Goal: Task Accomplishment & Management: Use online tool/utility

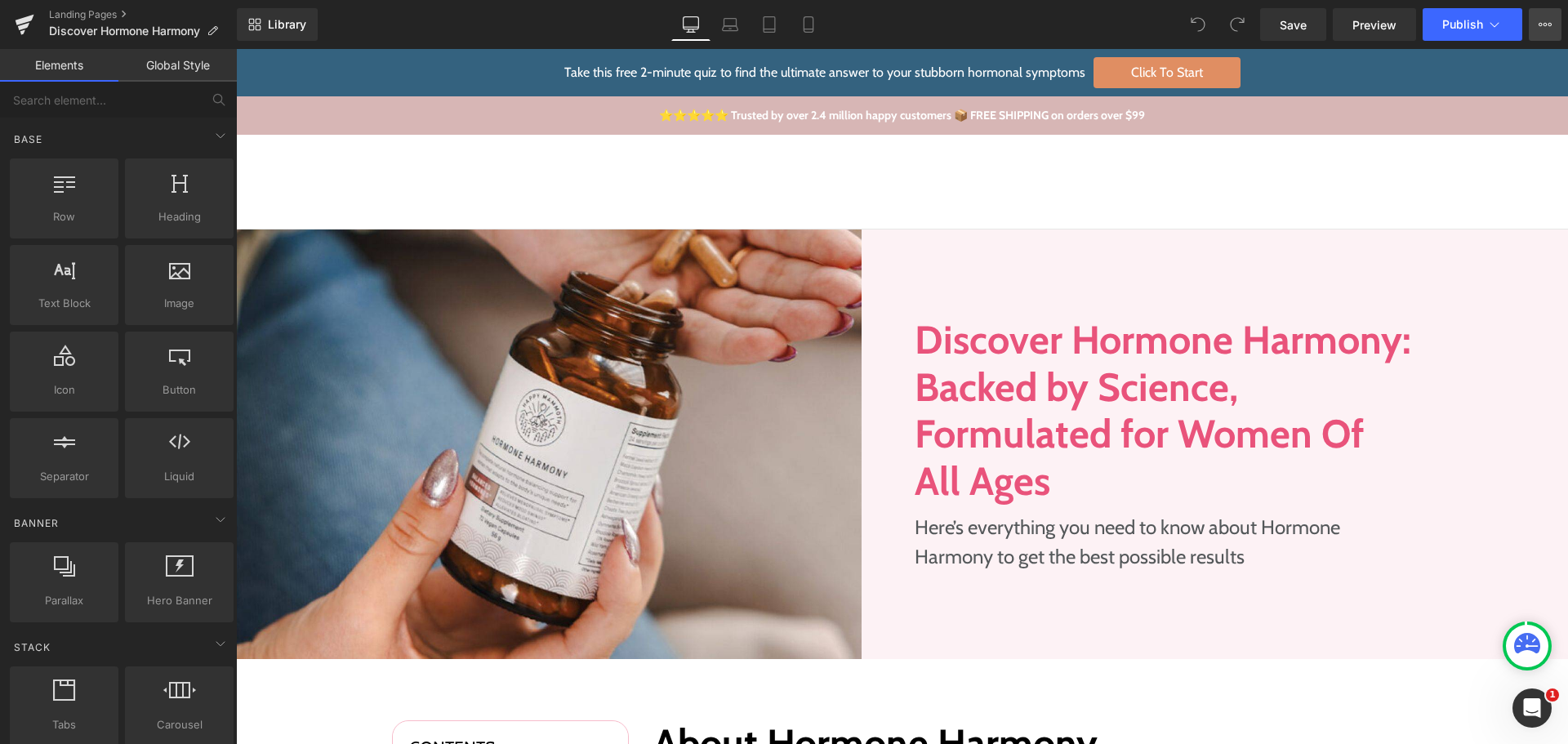
click at [1540, 19] on icon at bounding box center [1544, 24] width 13 height 13
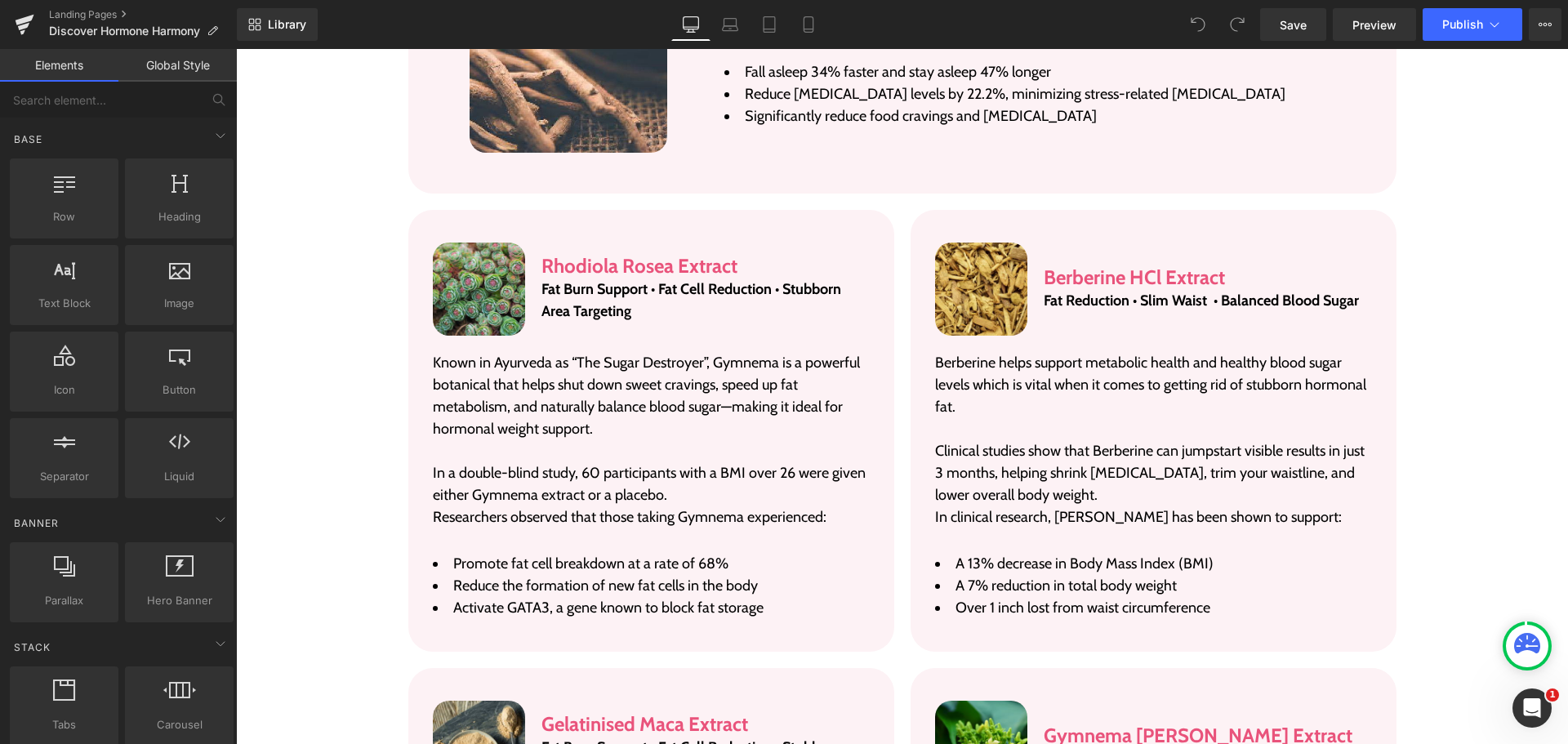
scroll to position [3184, 0]
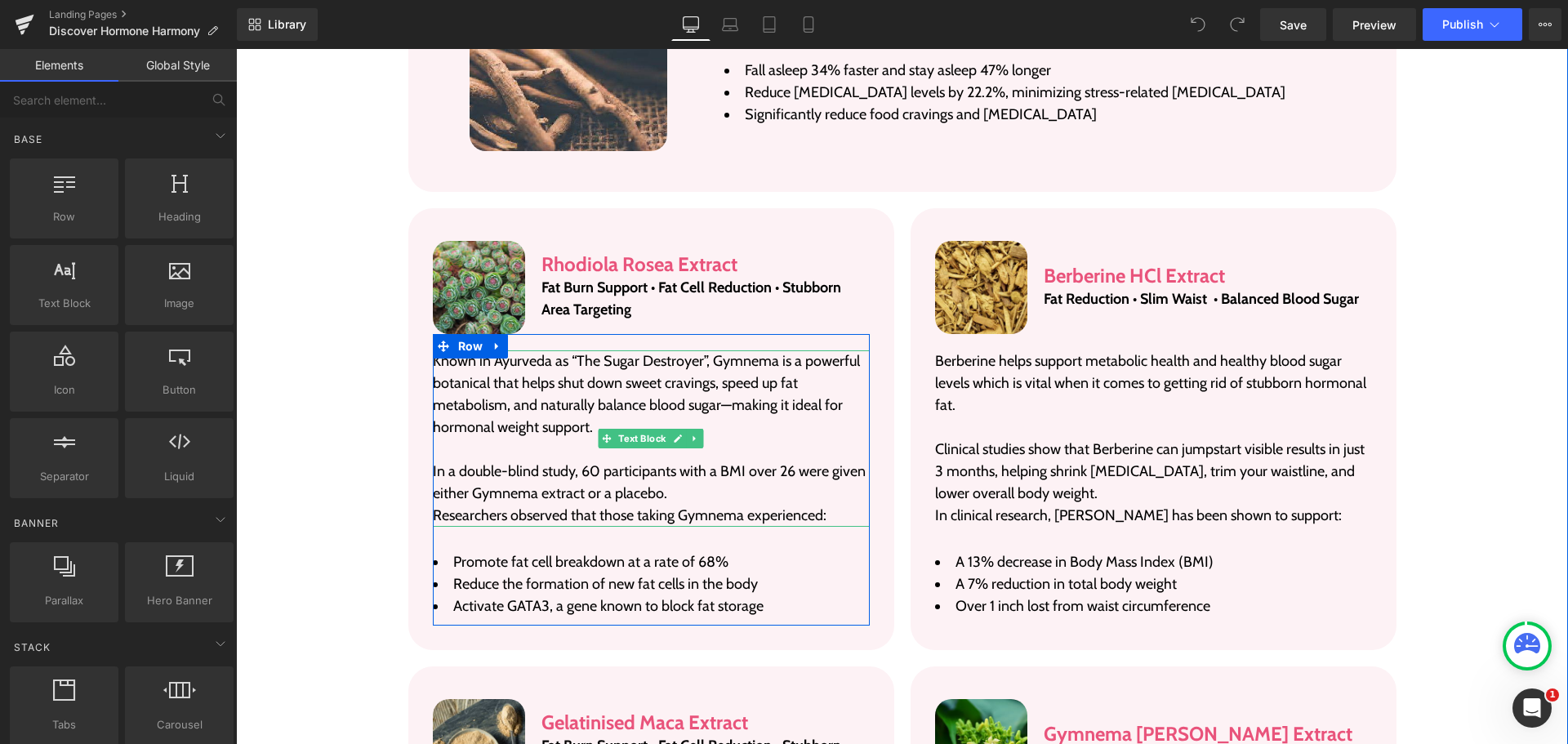
click at [484, 350] on p "Known in Ayurveda as “The Sugar Destroyer”, Gymnema is a powerful botanical tha…" at bounding box center [651, 395] width 437 height 88
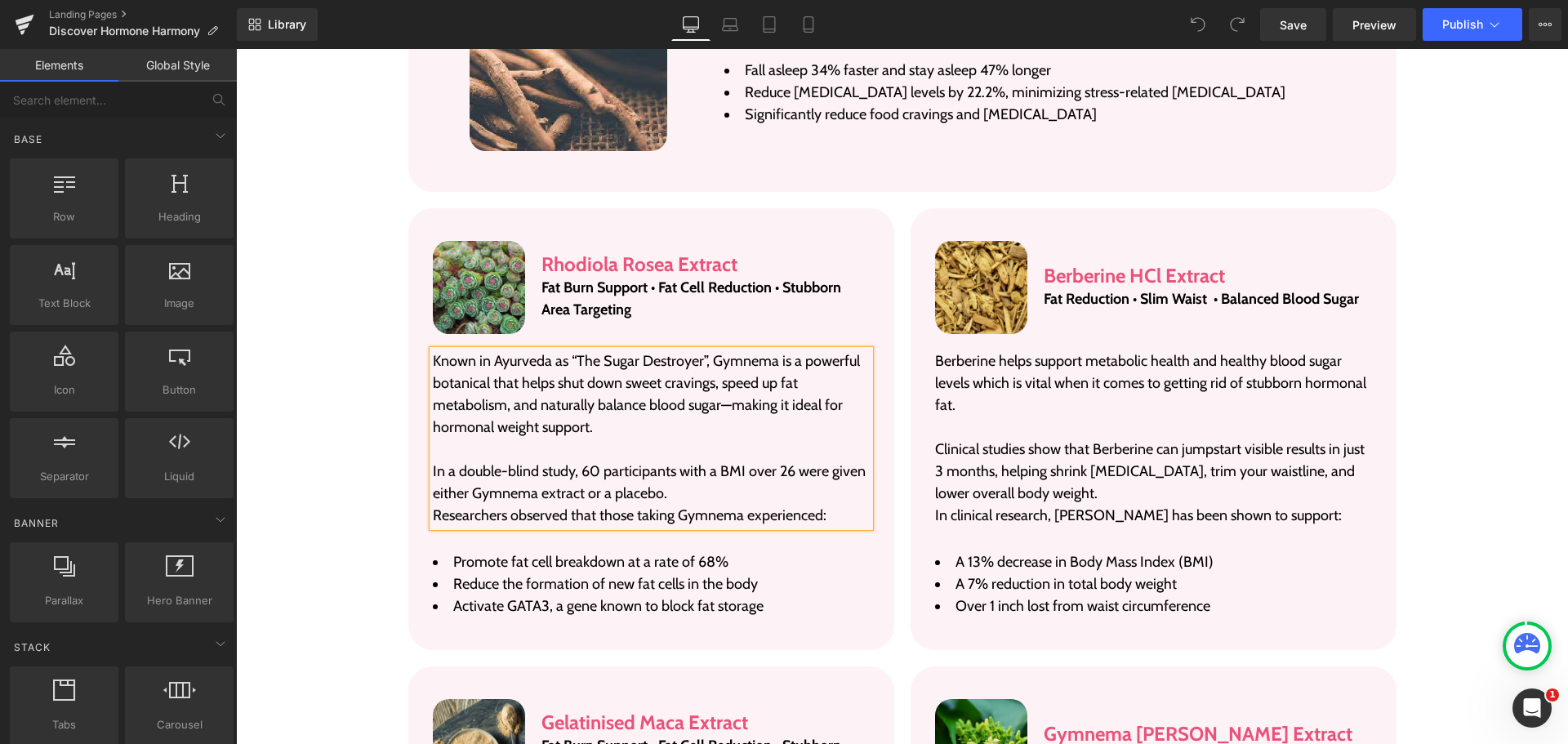
click at [484, 350] on p "Known in Ayurveda as “The Sugar Destroyer”, Gymnema is a powerful botanical tha…" at bounding box center [651, 395] width 437 height 88
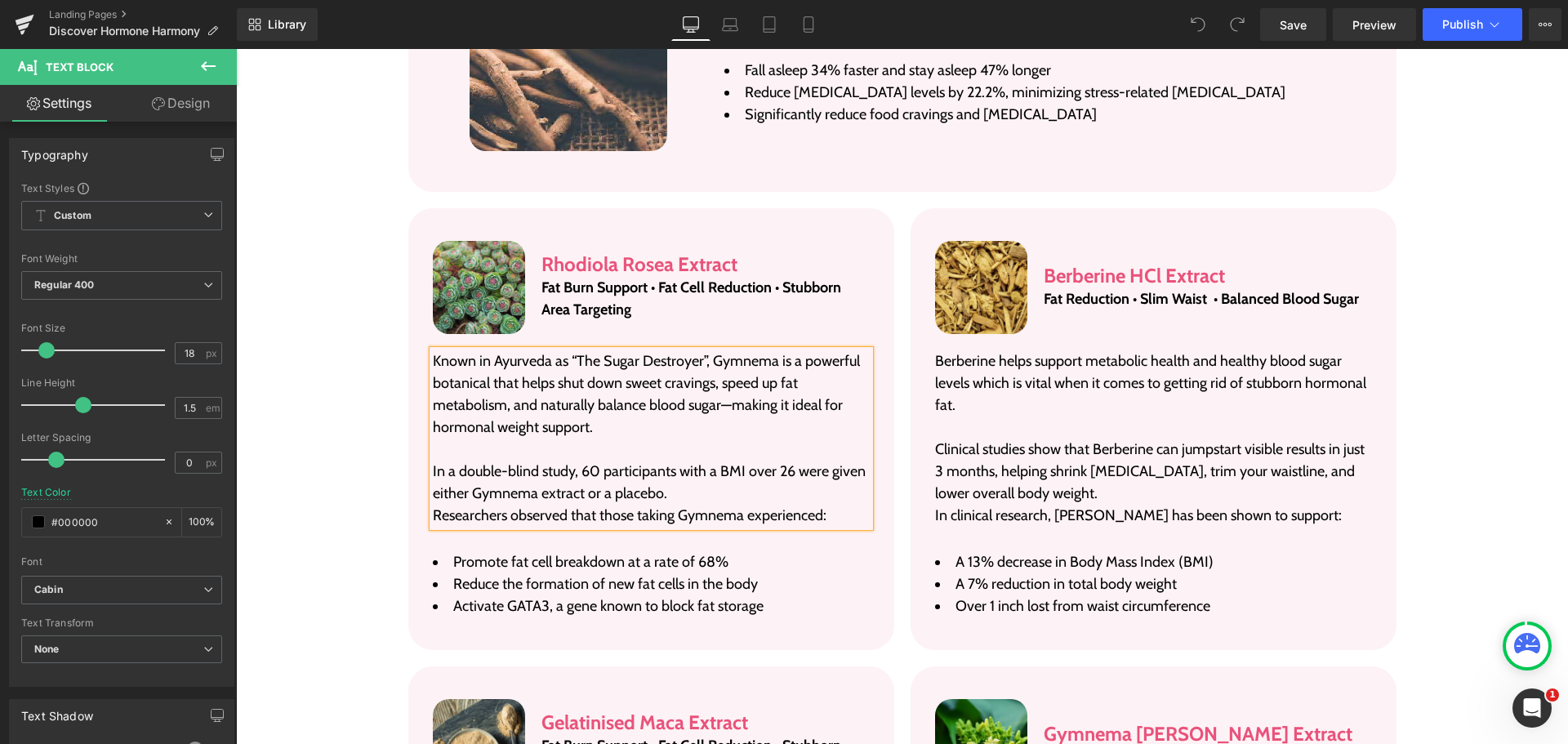
paste div
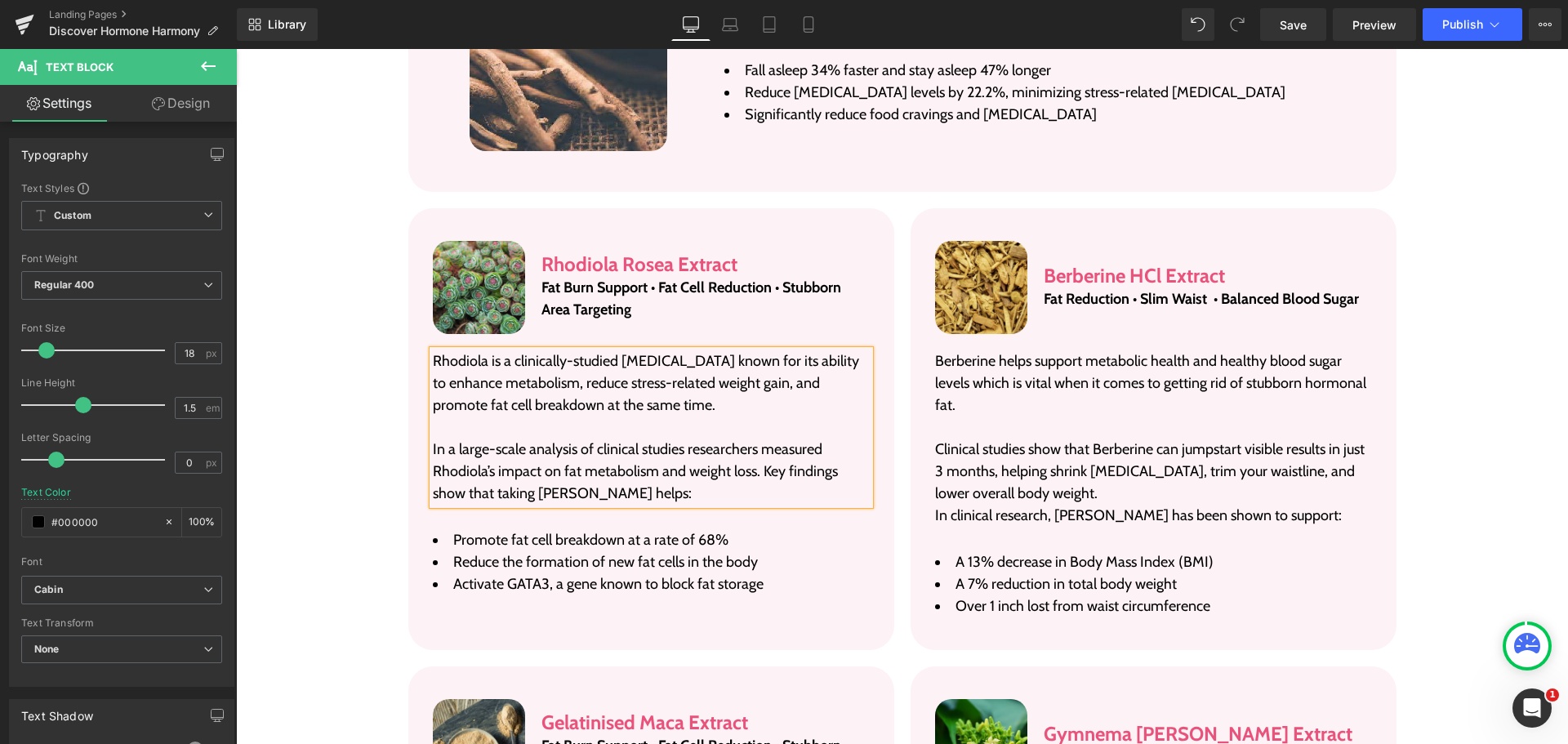
drag, startPoint x: 318, startPoint y: 449, endPoint x: 354, endPoint y: 431, distance: 40.2
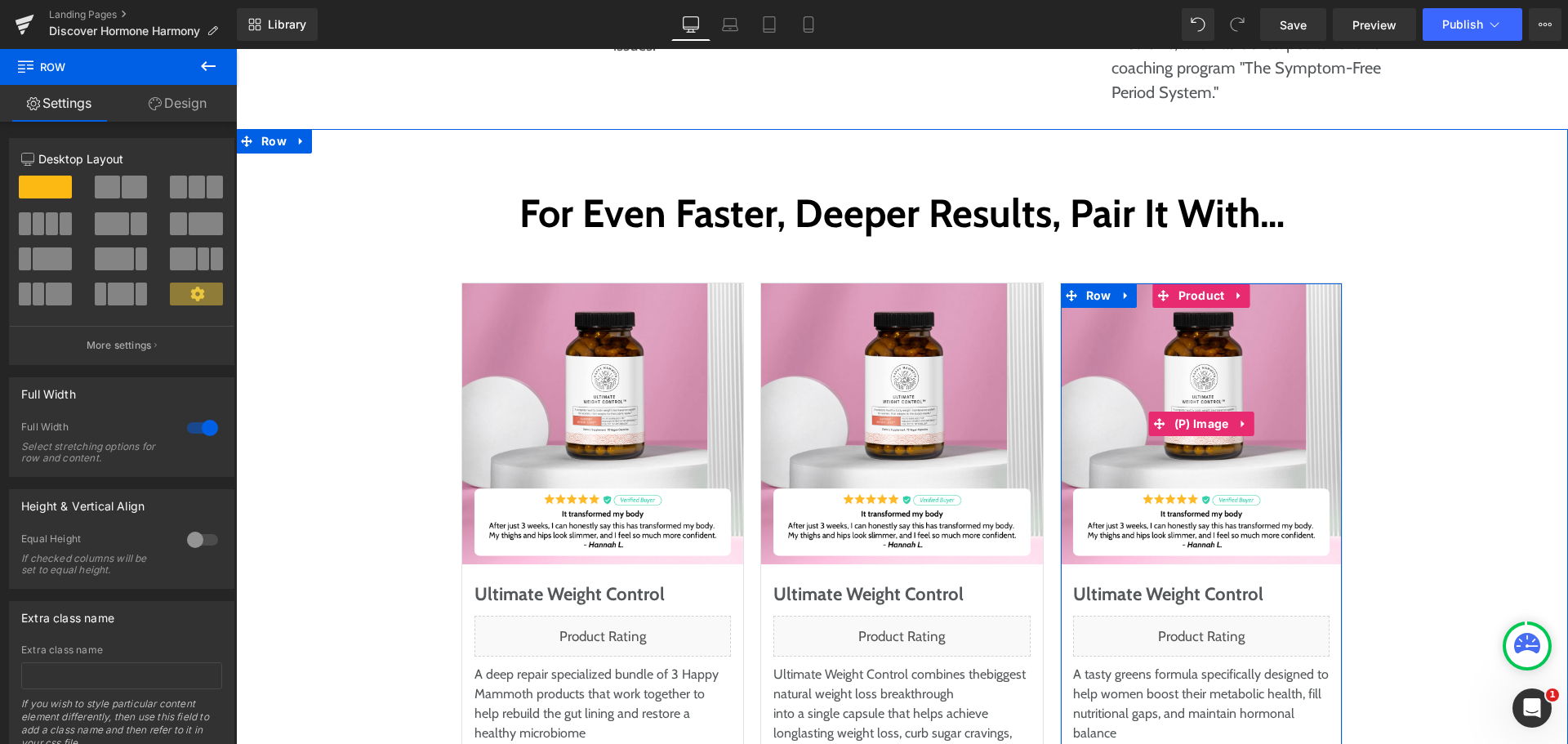
scroll to position [8163, 0]
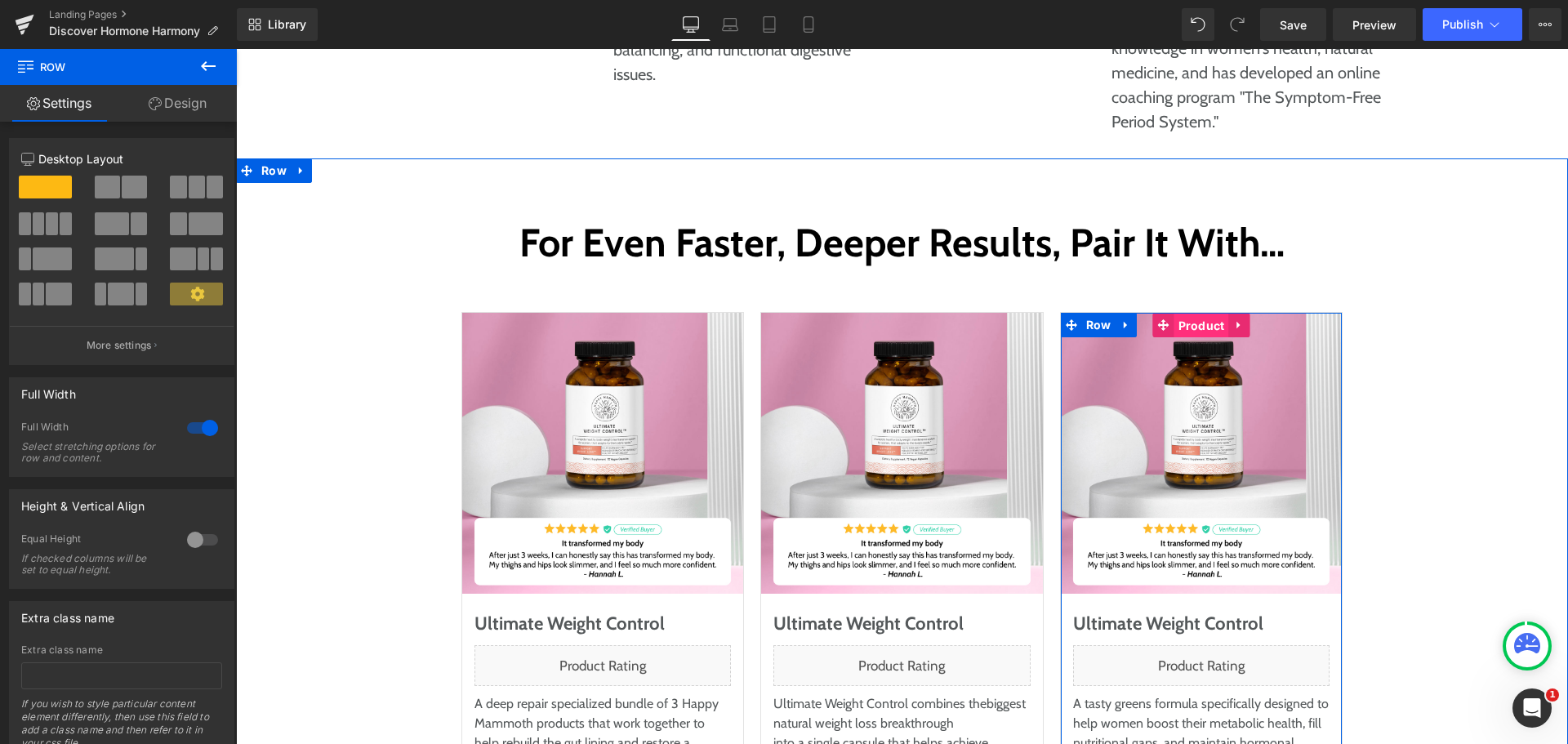
click at [1199, 313] on span "Product" at bounding box center [1202, 326] width 55 height 25
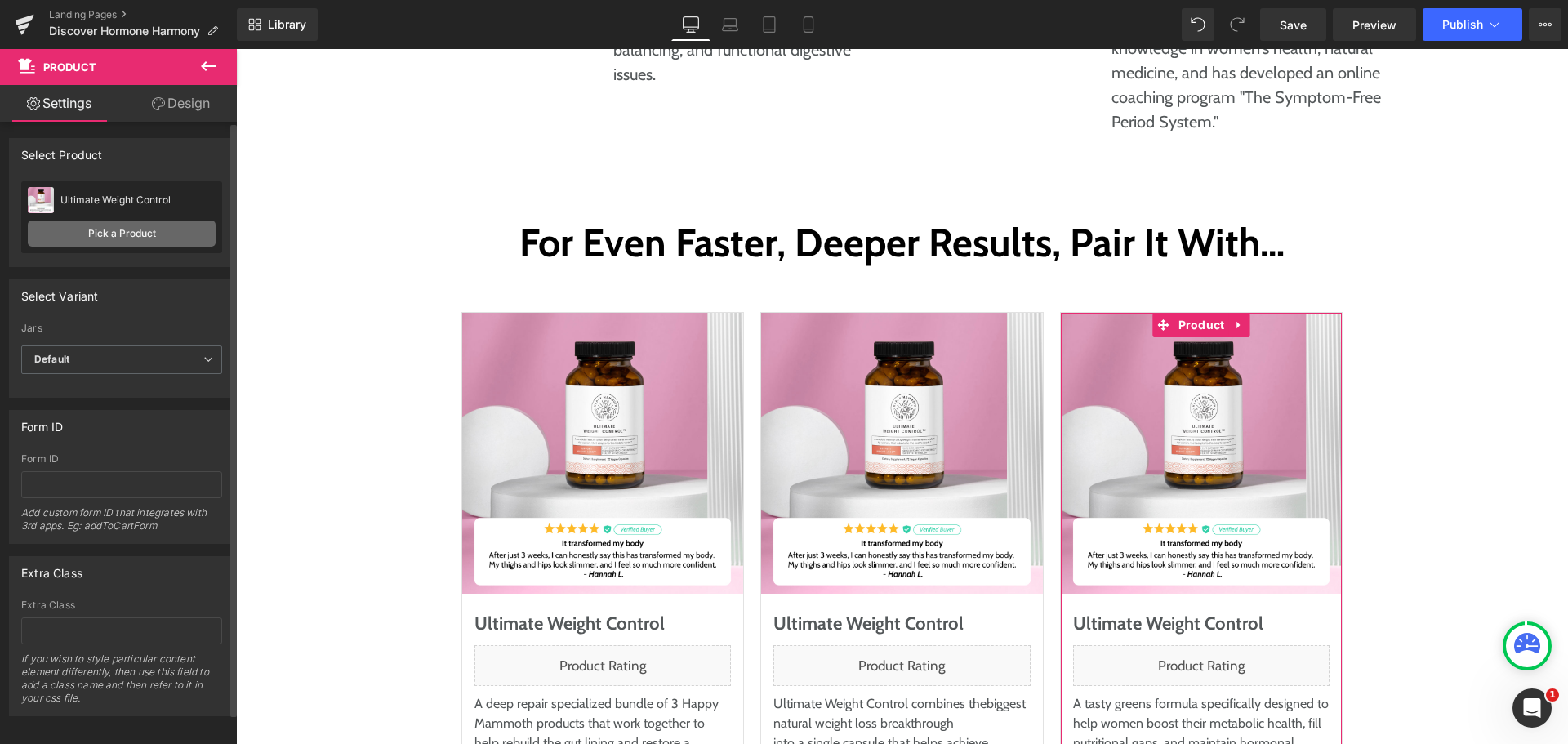
click at [74, 234] on link "Pick a Product" at bounding box center [121, 234] width 188 height 27
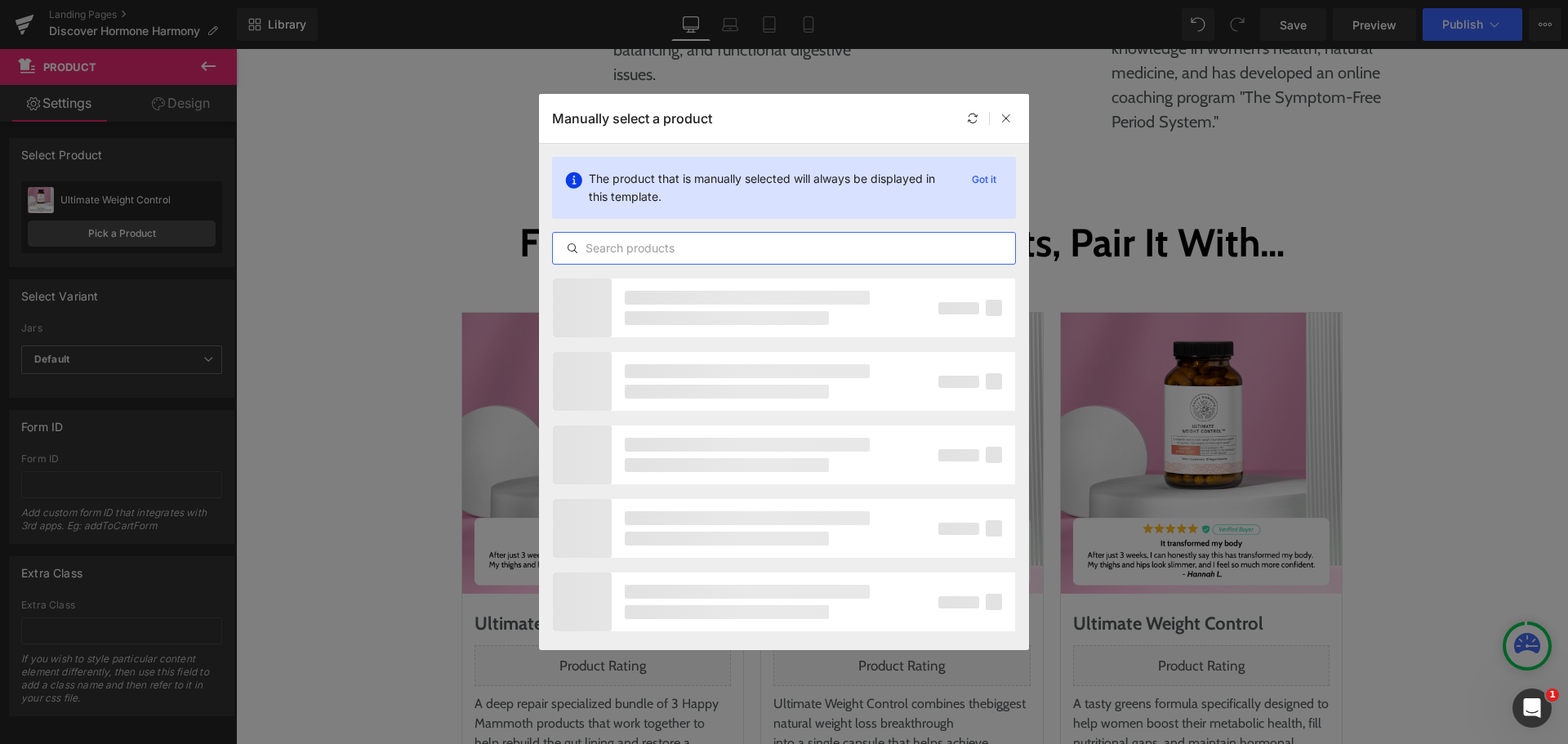
click at [726, 255] on input "text" at bounding box center [784, 248] width 462 height 19
paste input "NewSlim SuperGreens"
type input "NewSlim SuperGreens"
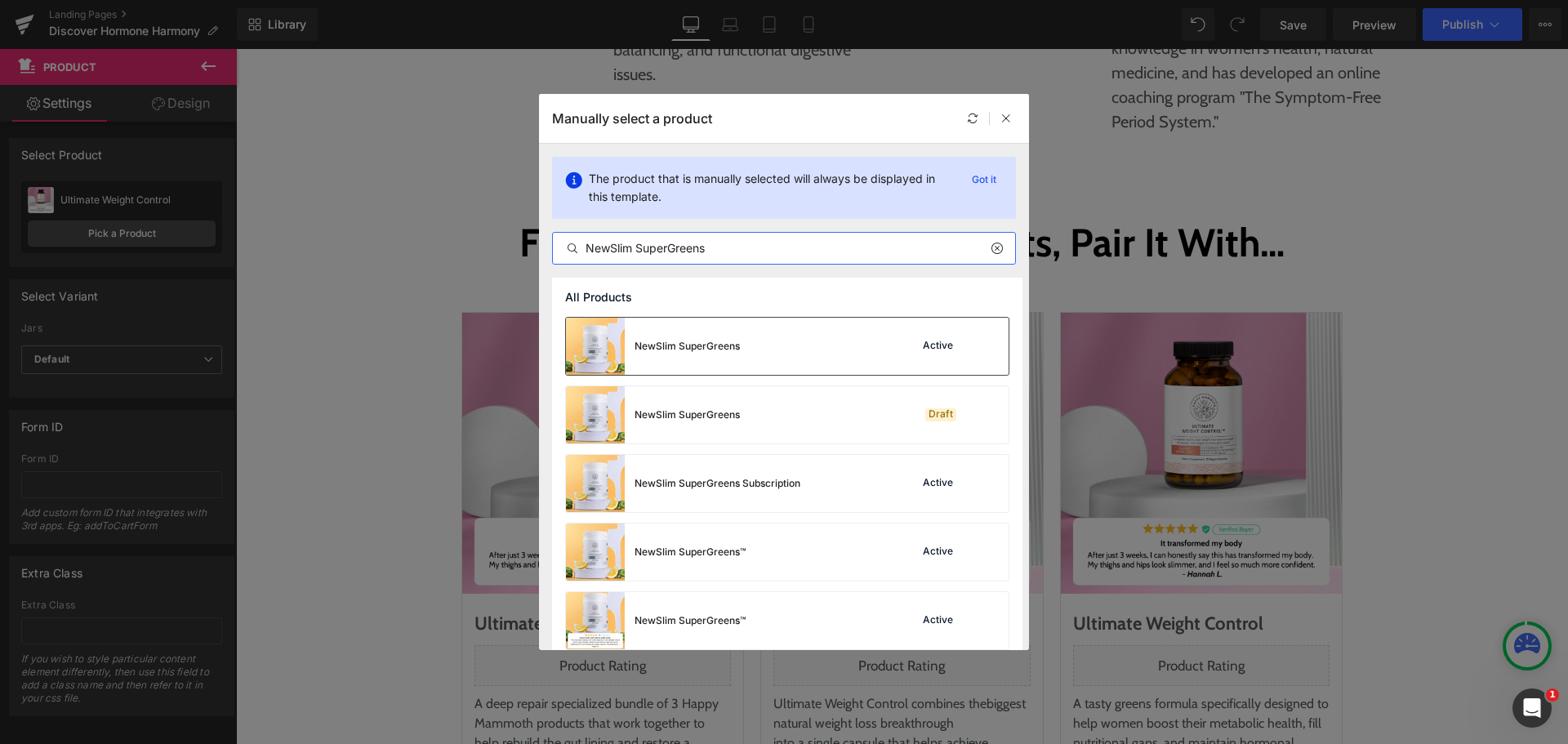
click at [788, 346] on div "NewSlim SuperGreens Active" at bounding box center [787, 346] width 442 height 58
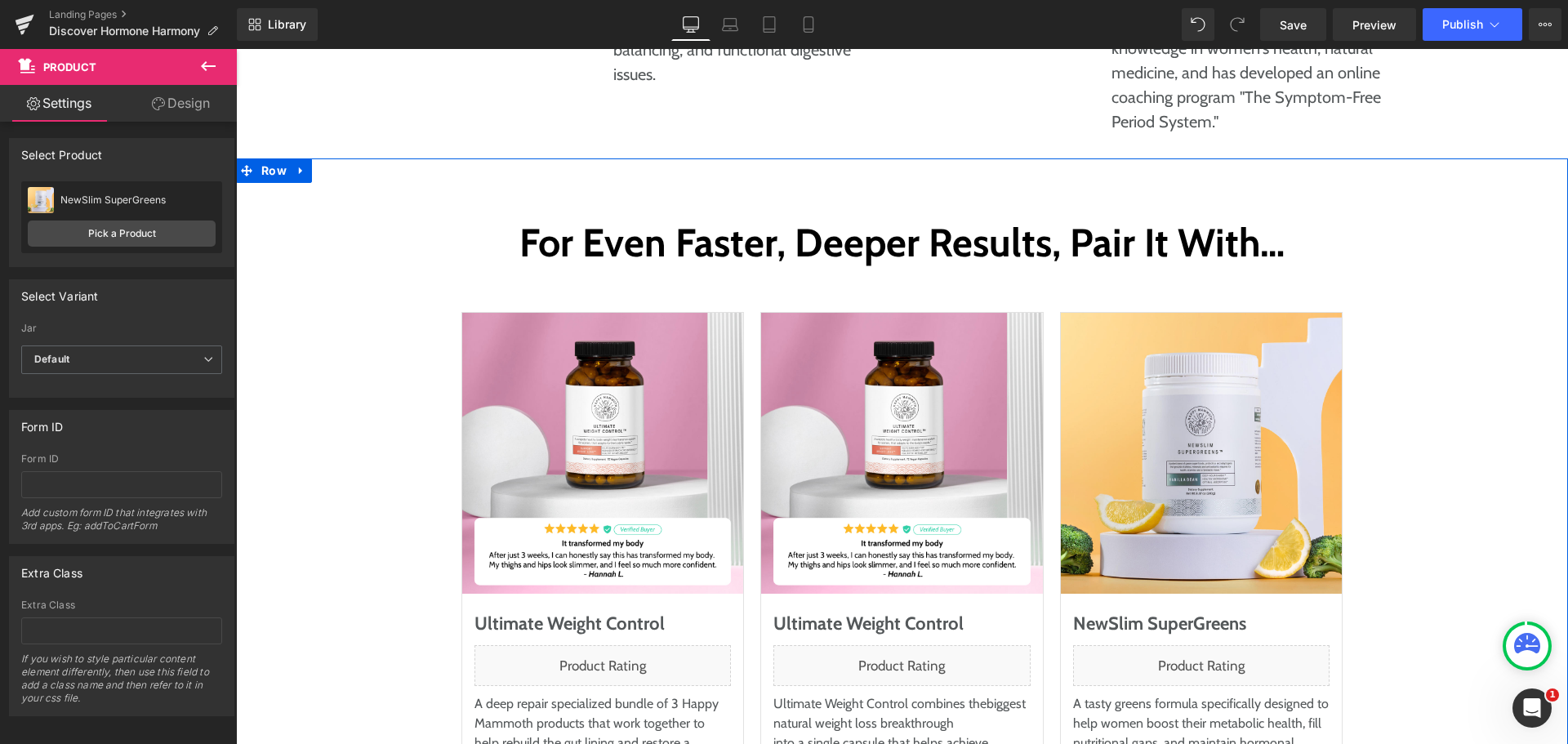
click at [1512, 452] on div "For Even Faster, Deeper Results, Pair It With… Heading Row Sale Off (P) Image U…" at bounding box center [902, 556] width 1299 height 681
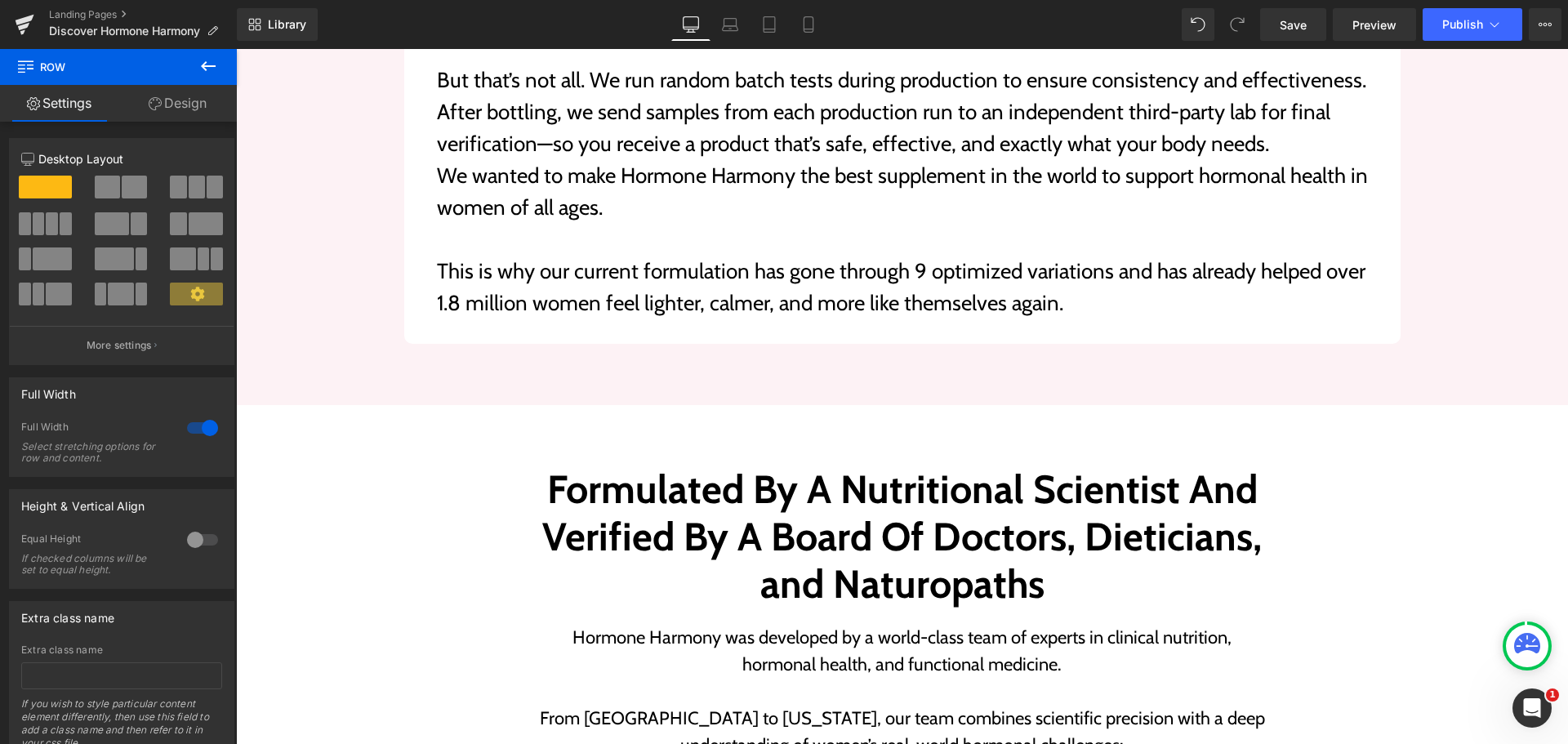
scroll to position [6612, 0]
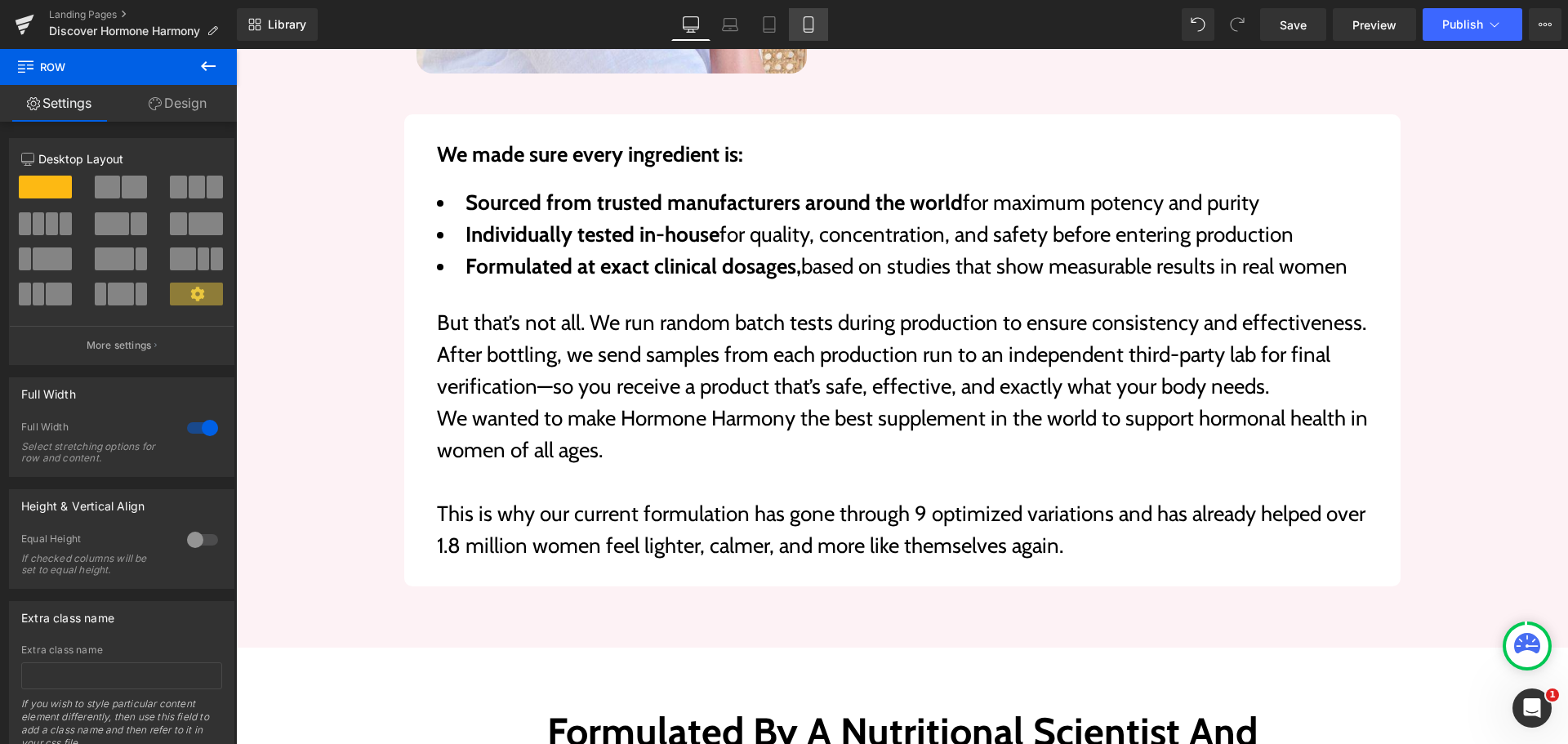
click at [807, 23] on icon at bounding box center [808, 24] width 16 height 16
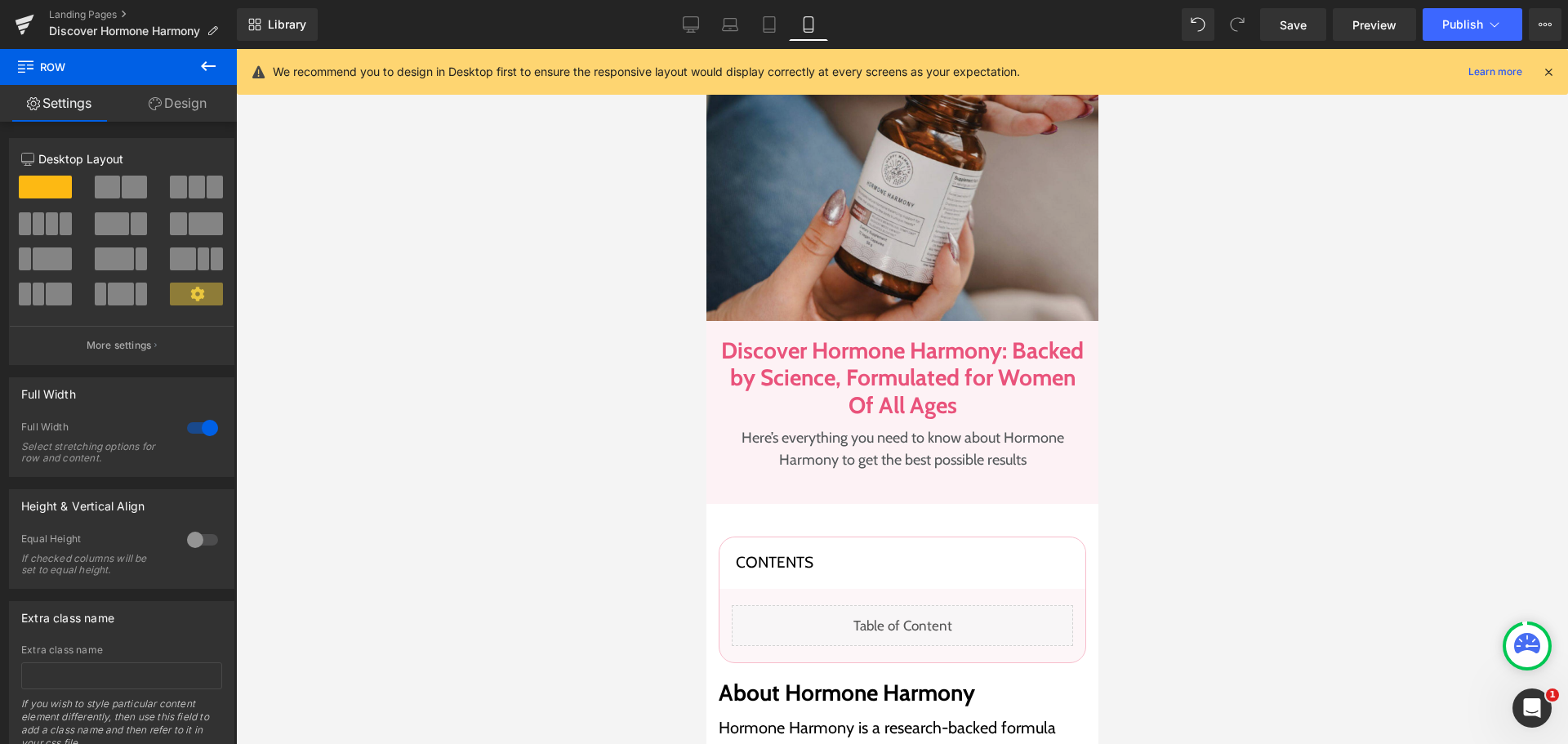
scroll to position [408, 0]
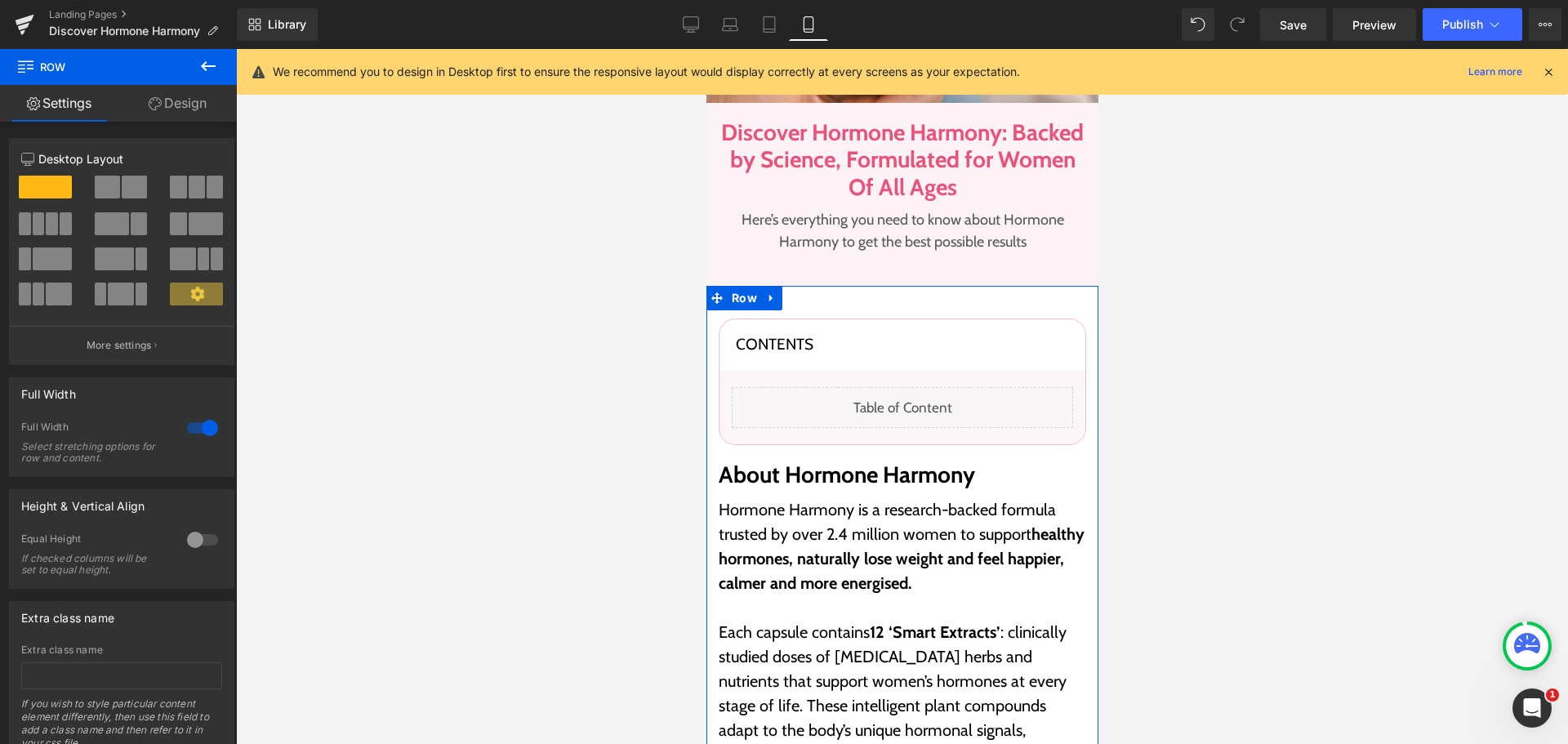
click at [971, 299] on div "Contents Heading Liquid Row Row About Hormone Harmony Heading Hormone Harmony i…" at bounding box center [901, 719] width 392 height 868
click at [158, 99] on icon at bounding box center [155, 104] width 13 height 13
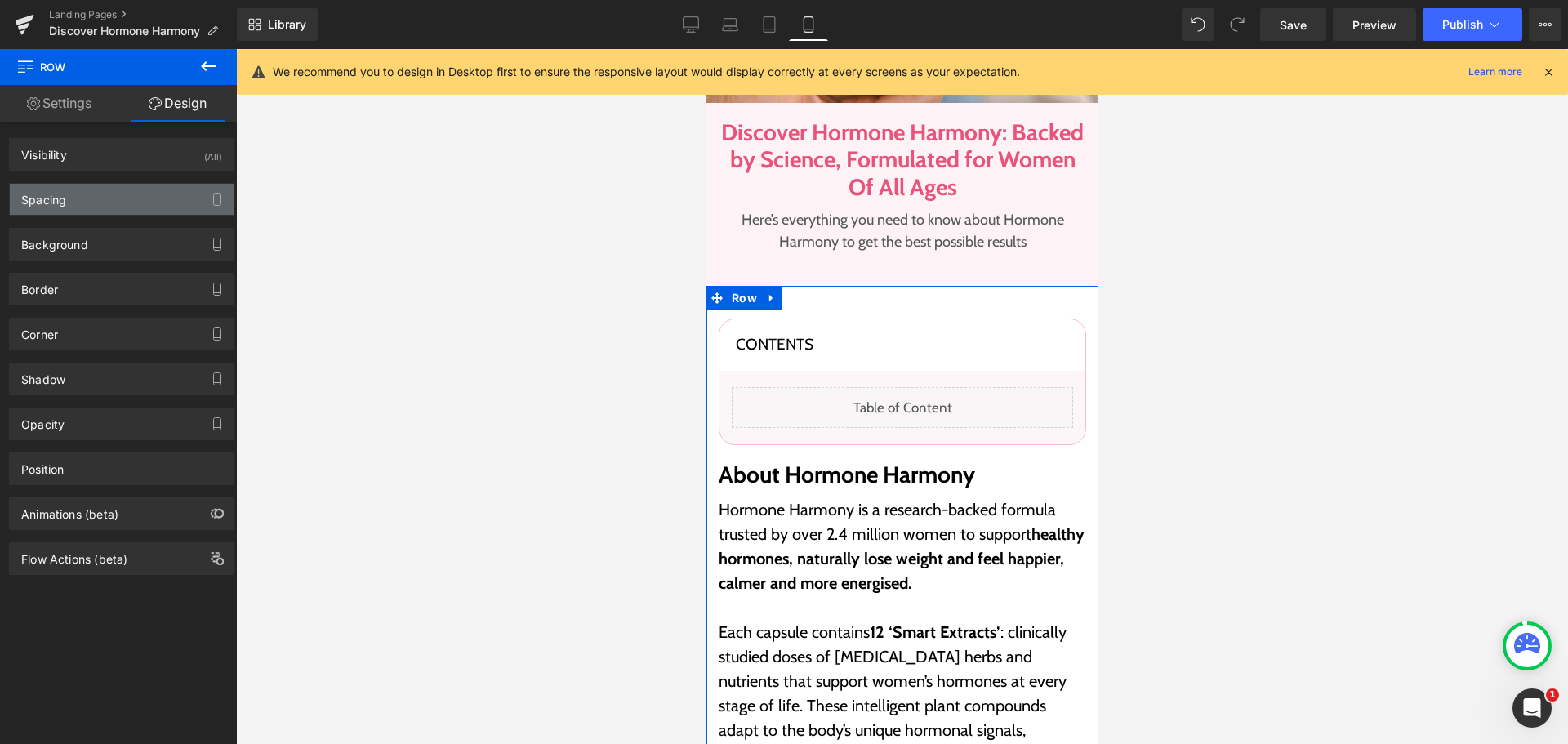
drag, startPoint x: 145, startPoint y: 191, endPoint x: 154, endPoint y: 222, distance: 32.3
click at [145, 191] on div "Spacing" at bounding box center [121, 199] width 224 height 31
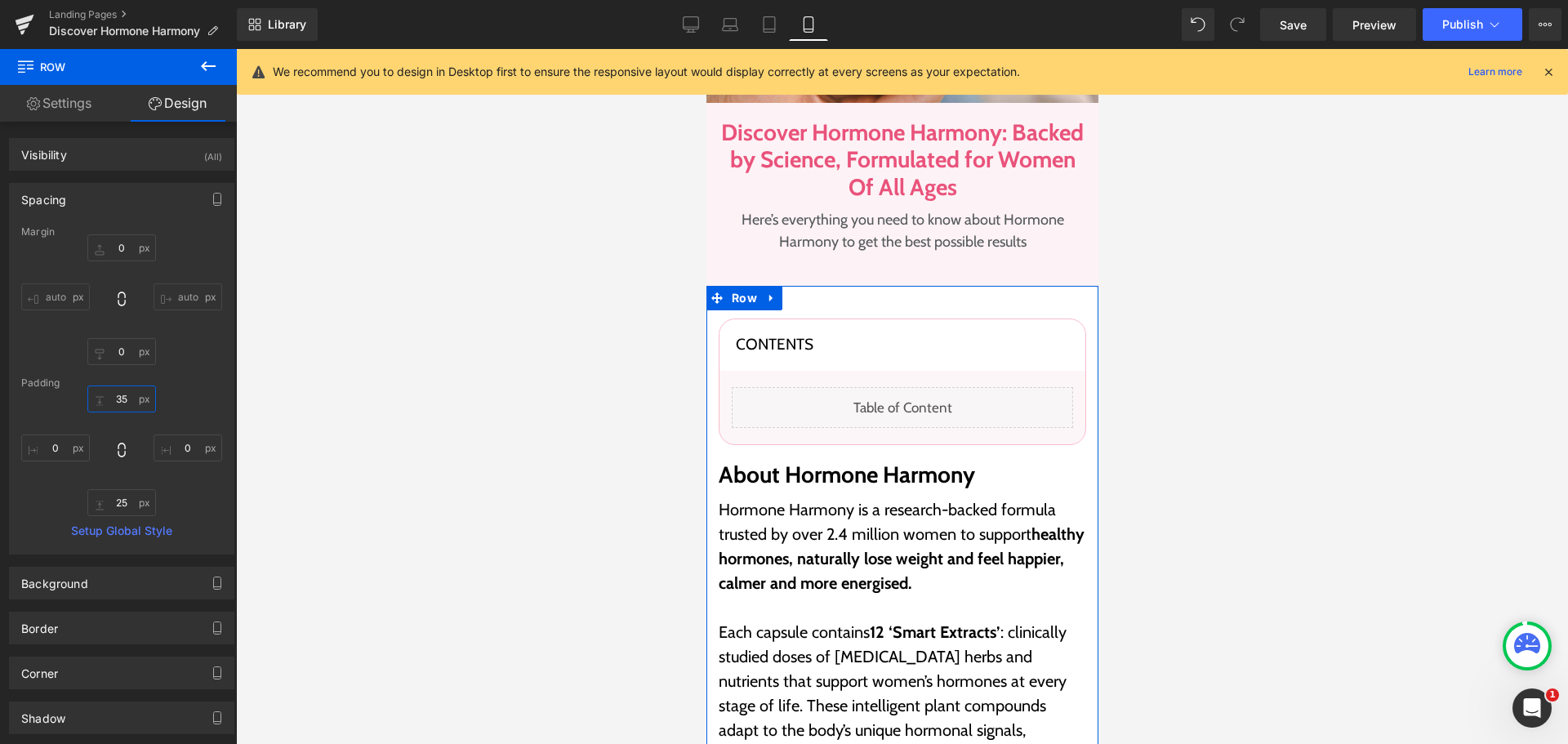
click at [135, 397] on input "text" at bounding box center [122, 399] width 69 height 27
type input "60"
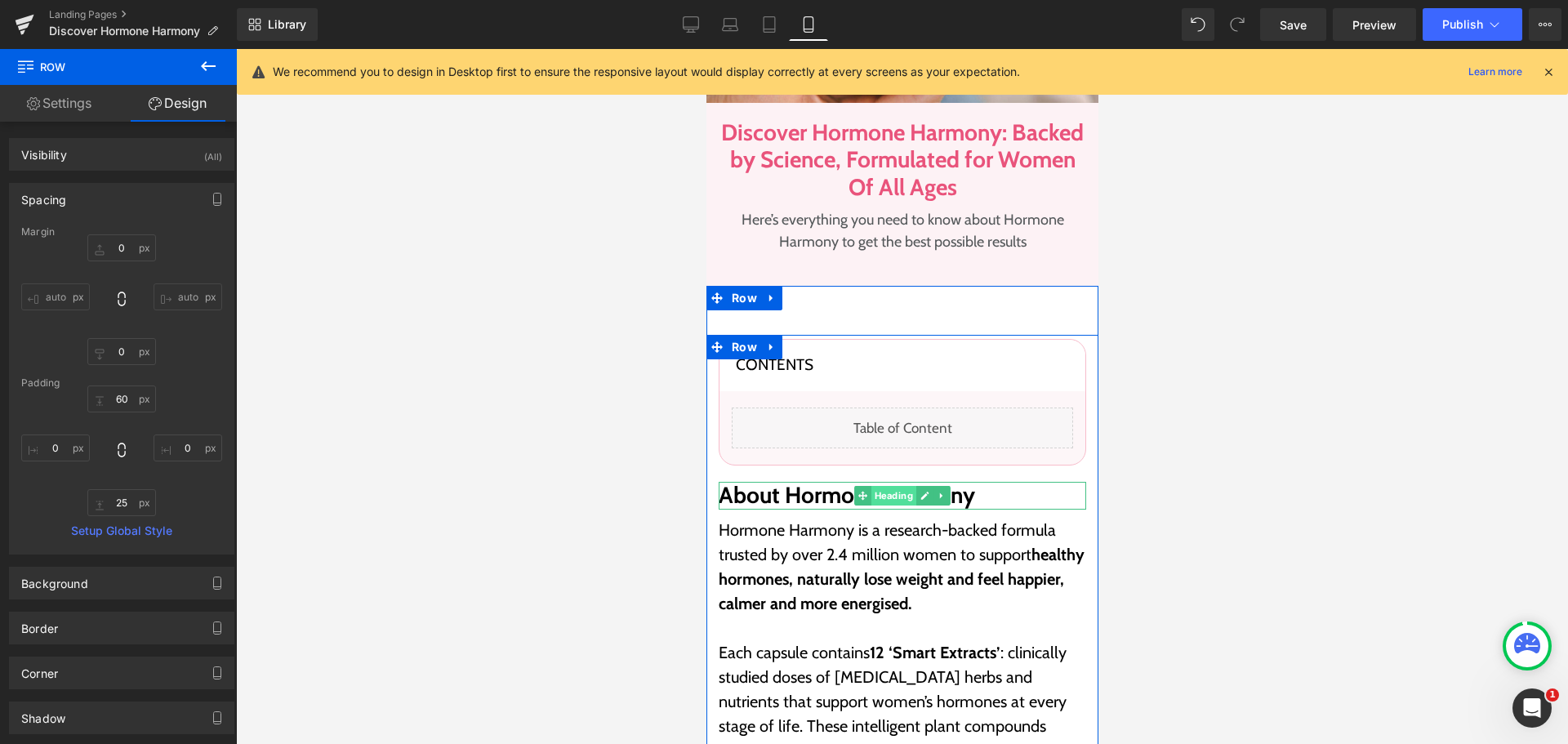
click at [874, 497] on span "Heading" at bounding box center [893, 495] width 45 height 19
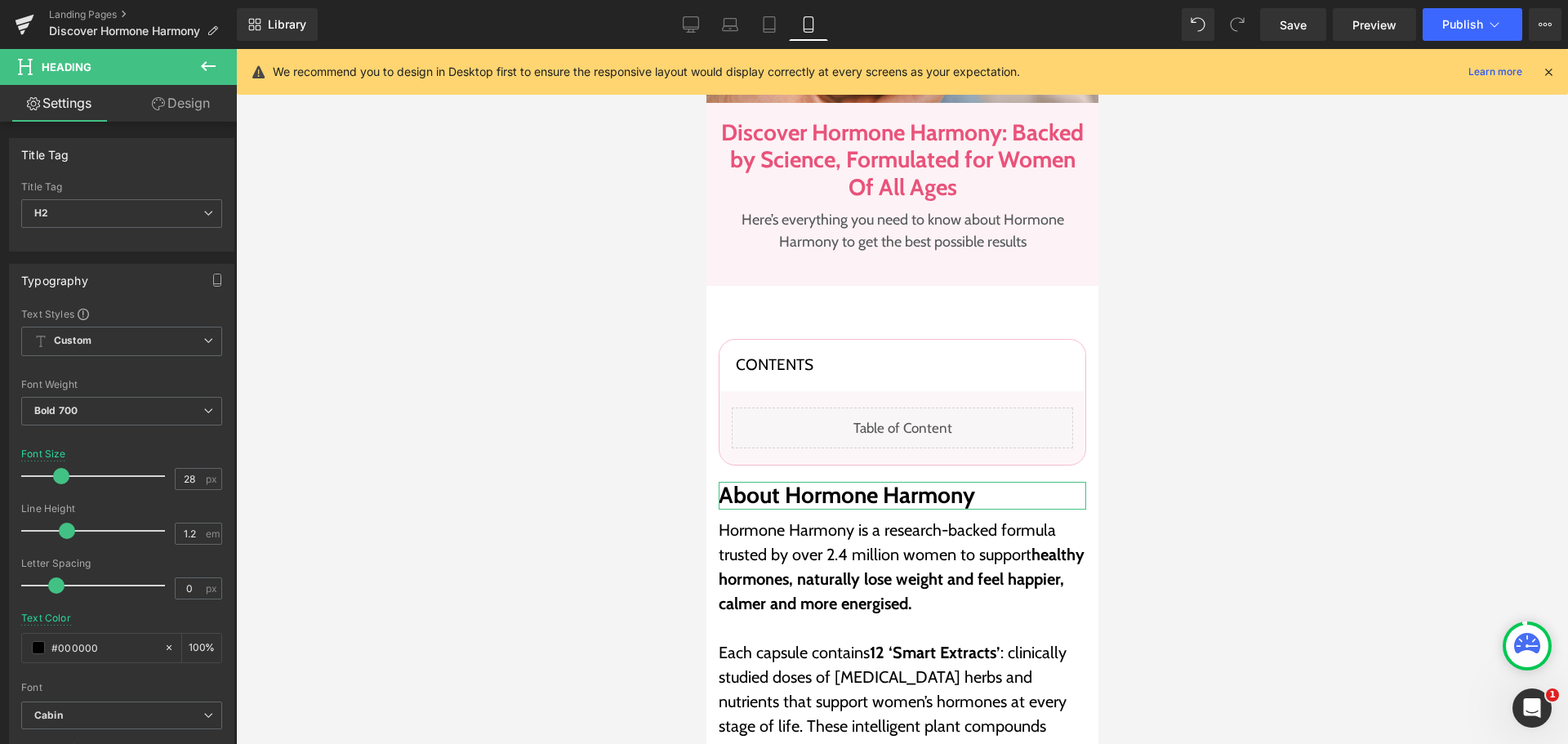
click at [203, 112] on link "Design" at bounding box center [181, 104] width 119 height 37
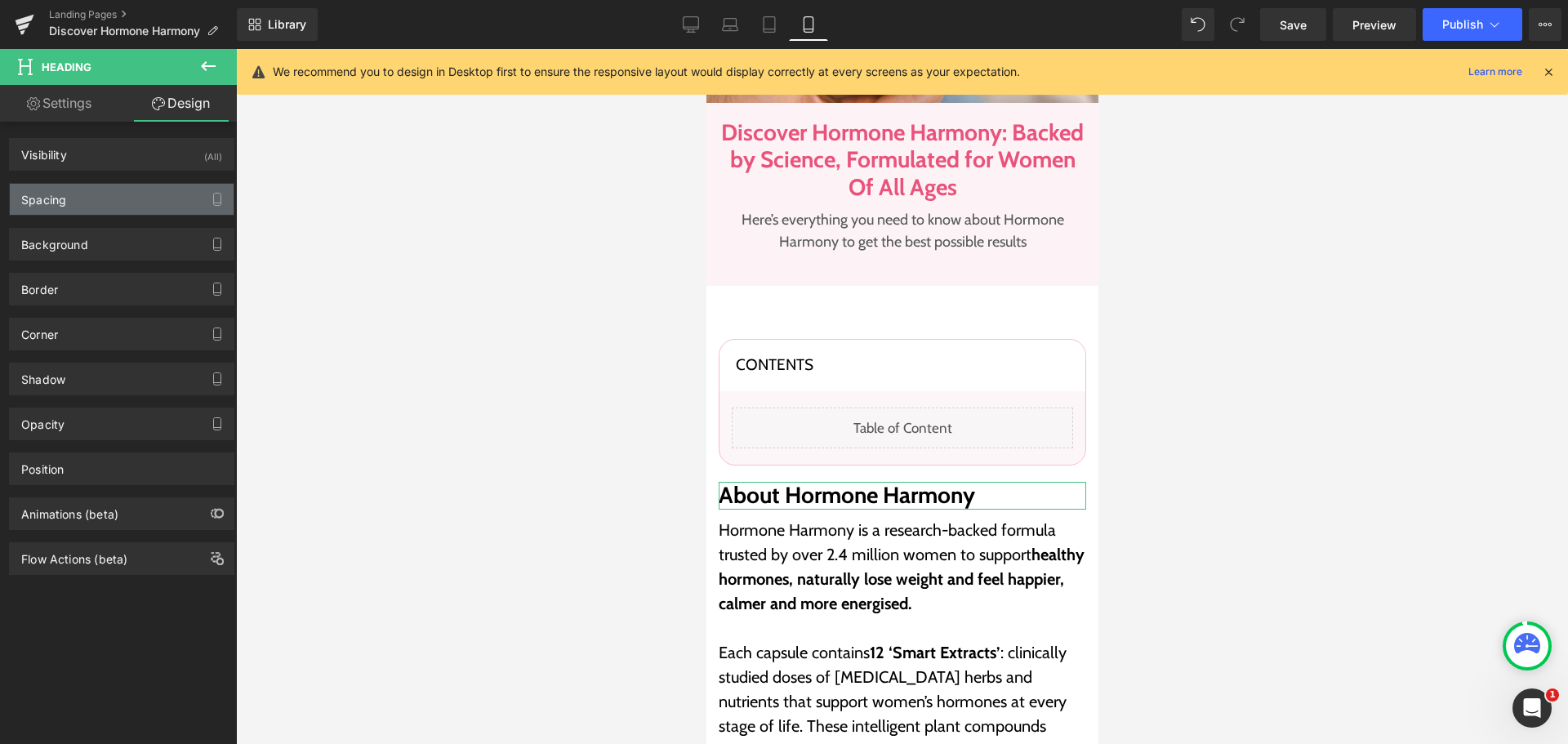
click at [146, 205] on div "Spacing" at bounding box center [121, 199] width 224 height 31
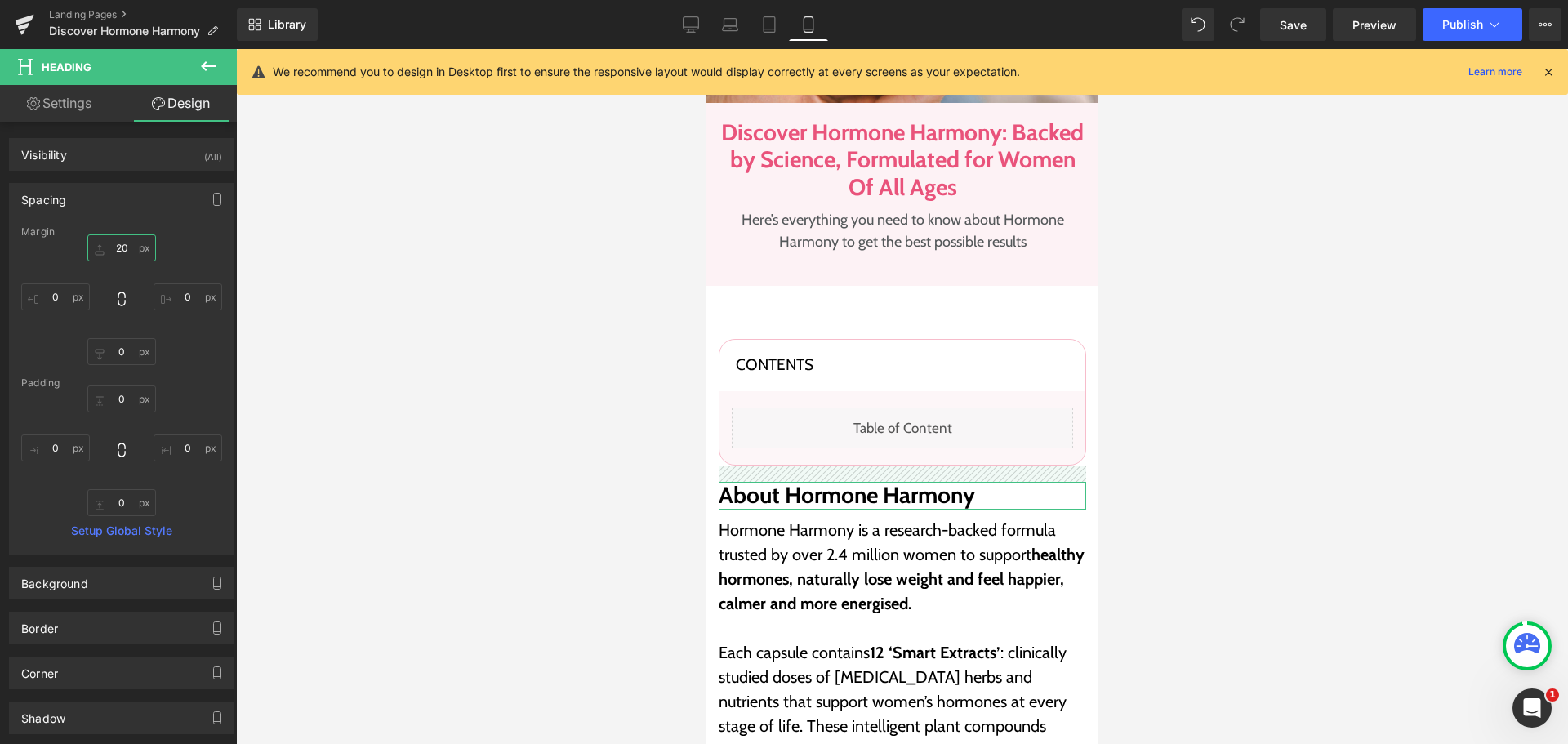
click at [121, 246] on input "text" at bounding box center [122, 248] width 69 height 27
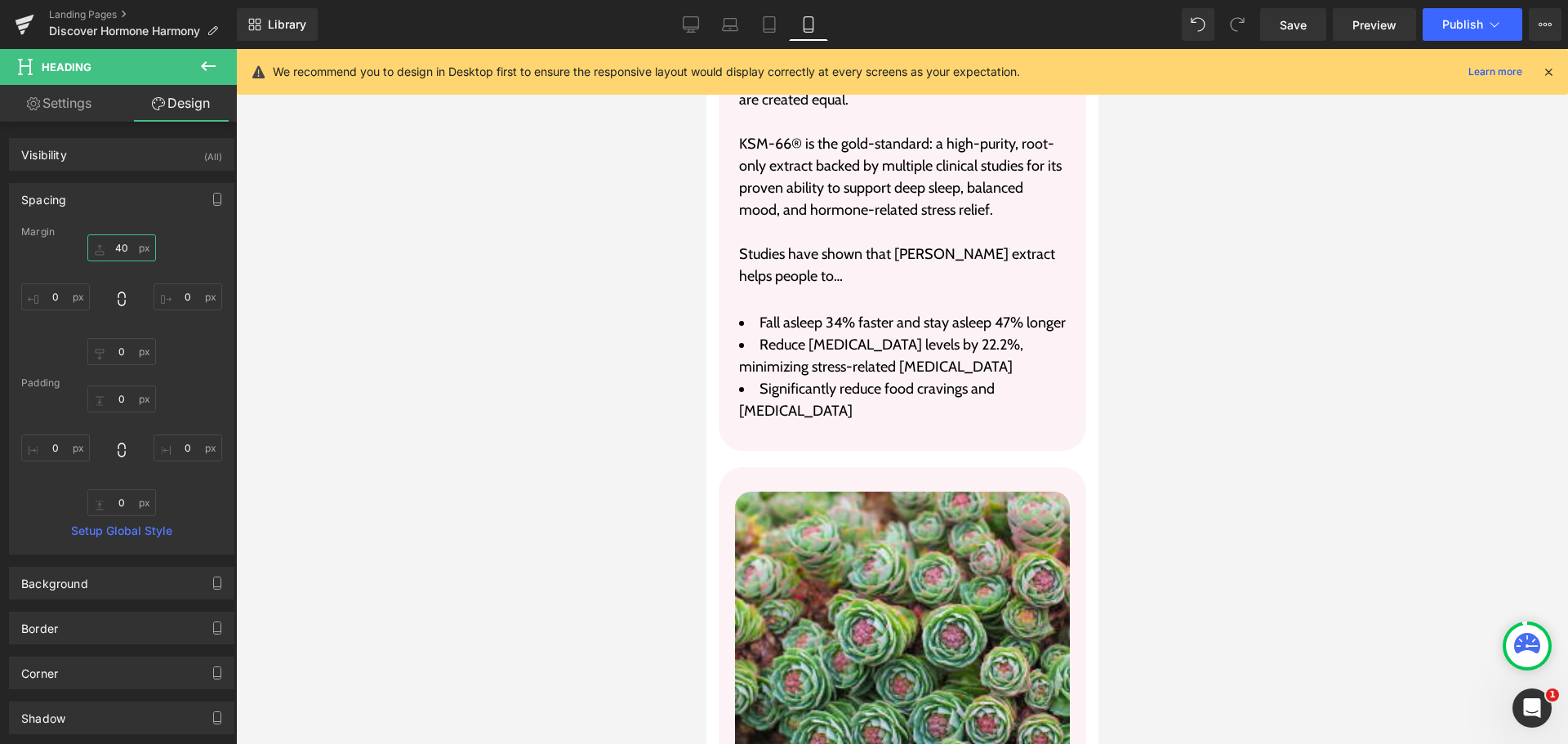
scroll to position [5714, 0]
type input "40"
click at [693, 19] on icon at bounding box center [690, 24] width 16 height 16
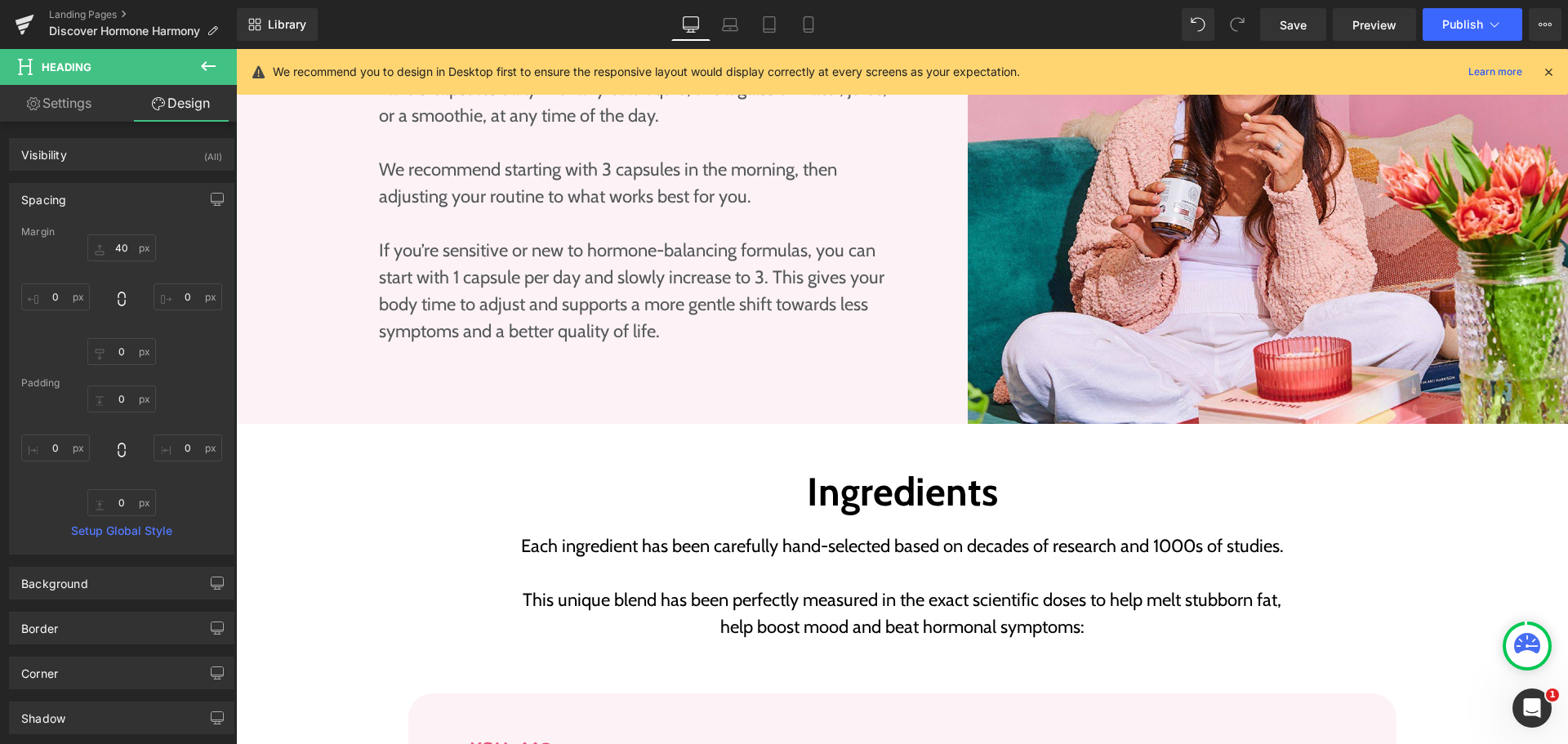
scroll to position [2477, 0]
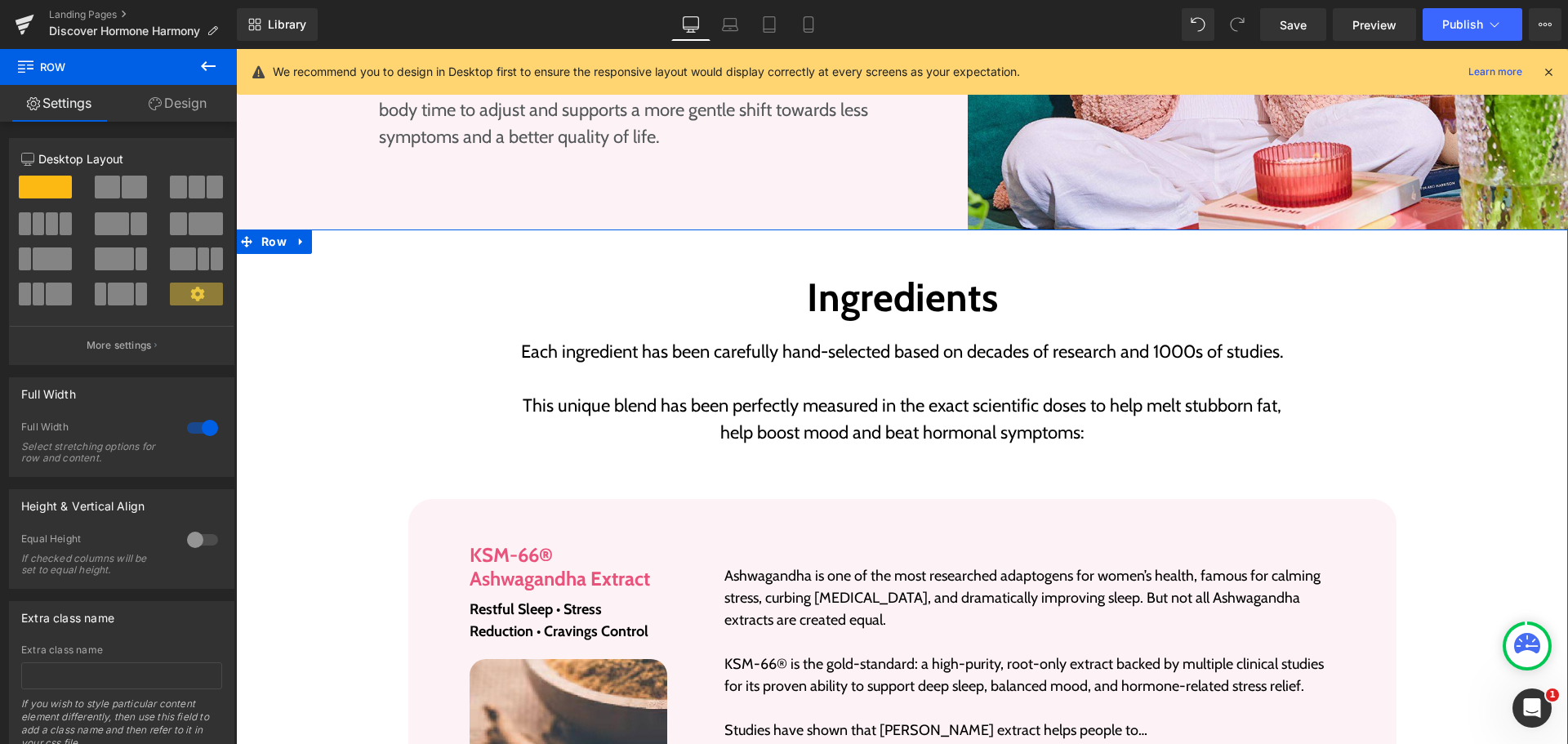
drag, startPoint x: 185, startPoint y: 98, endPoint x: 118, endPoint y: 192, distance: 115.4
click at [185, 98] on link "Design" at bounding box center [178, 104] width 119 height 37
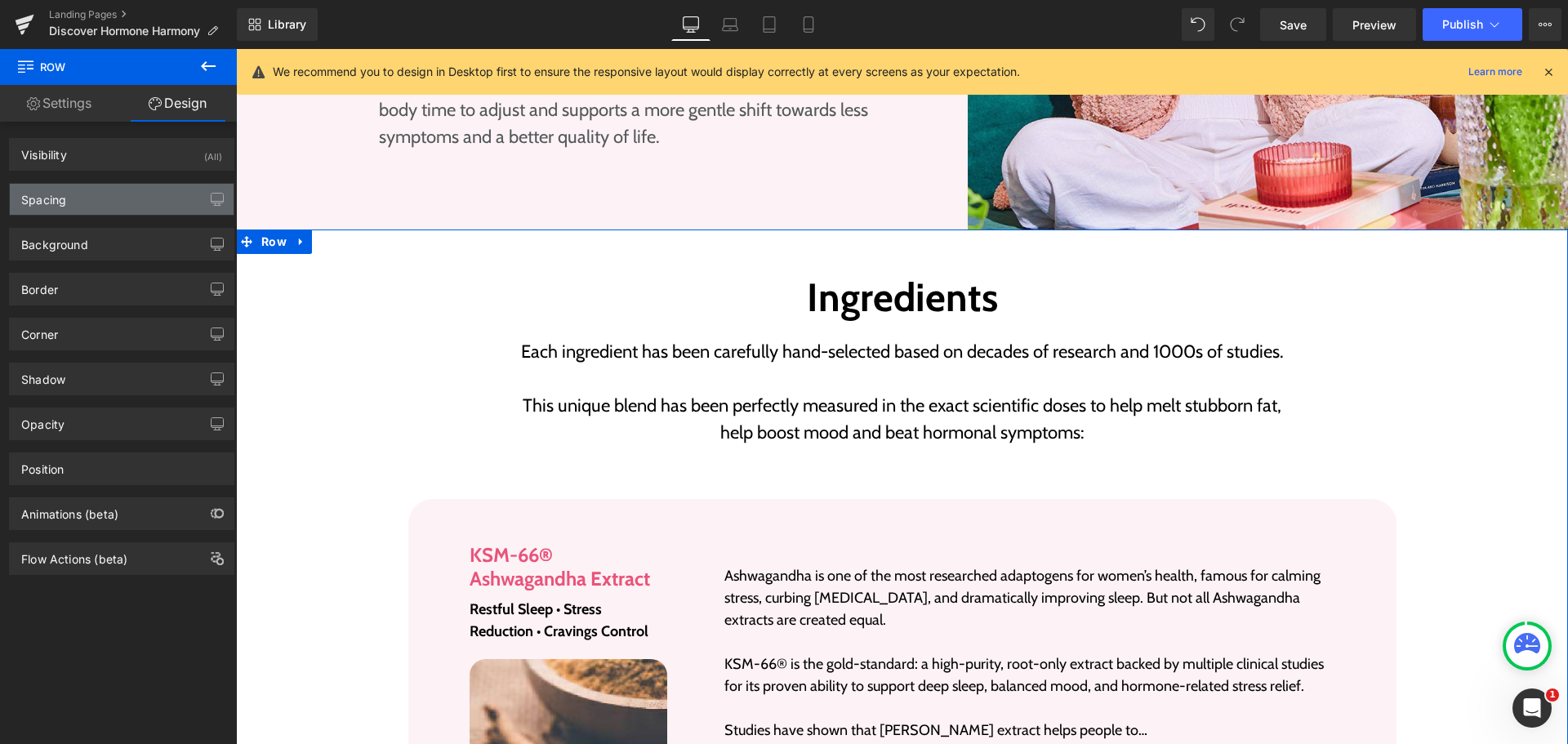
click at [115, 200] on div "Spacing" at bounding box center [121, 199] width 224 height 31
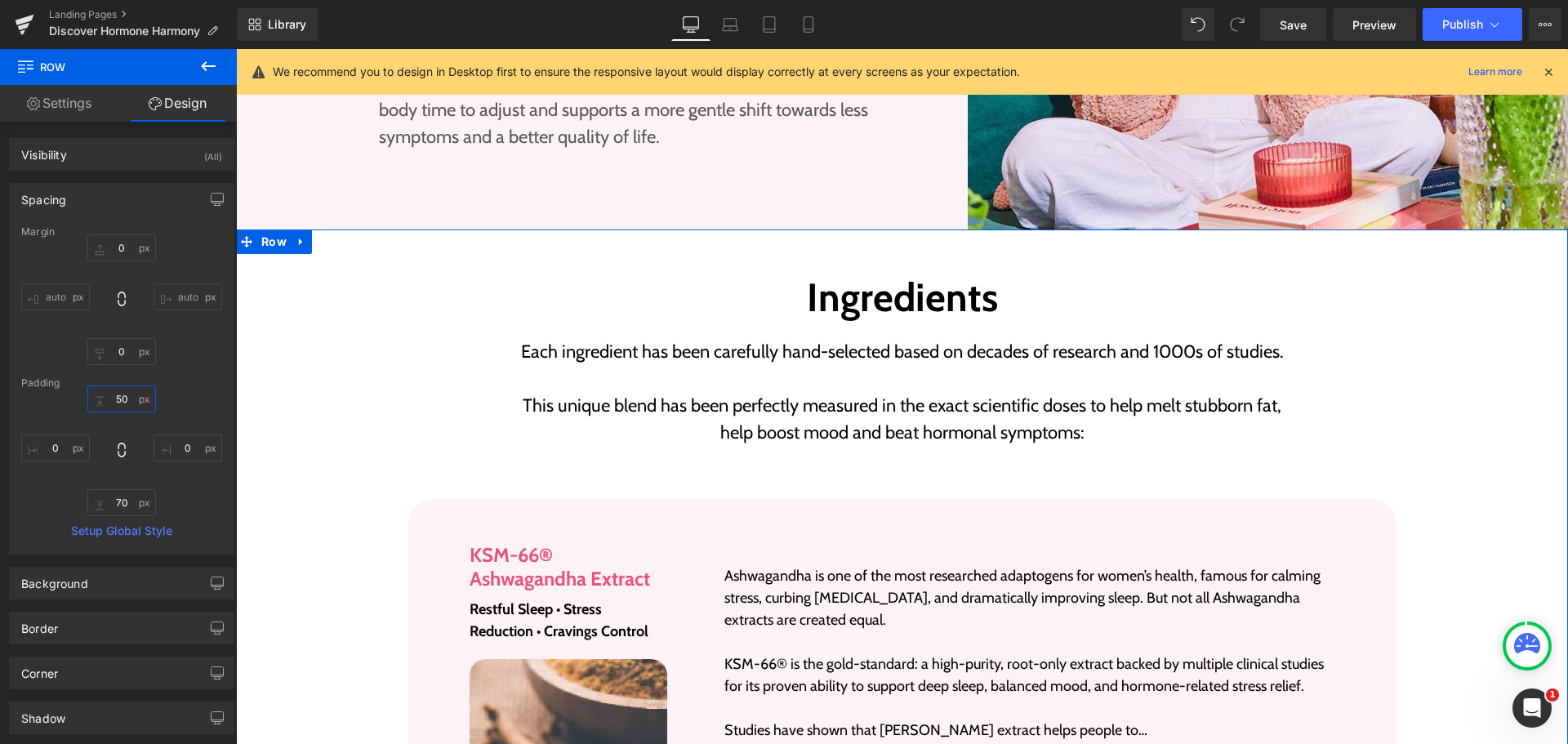
click at [125, 396] on input "text" at bounding box center [122, 399] width 69 height 27
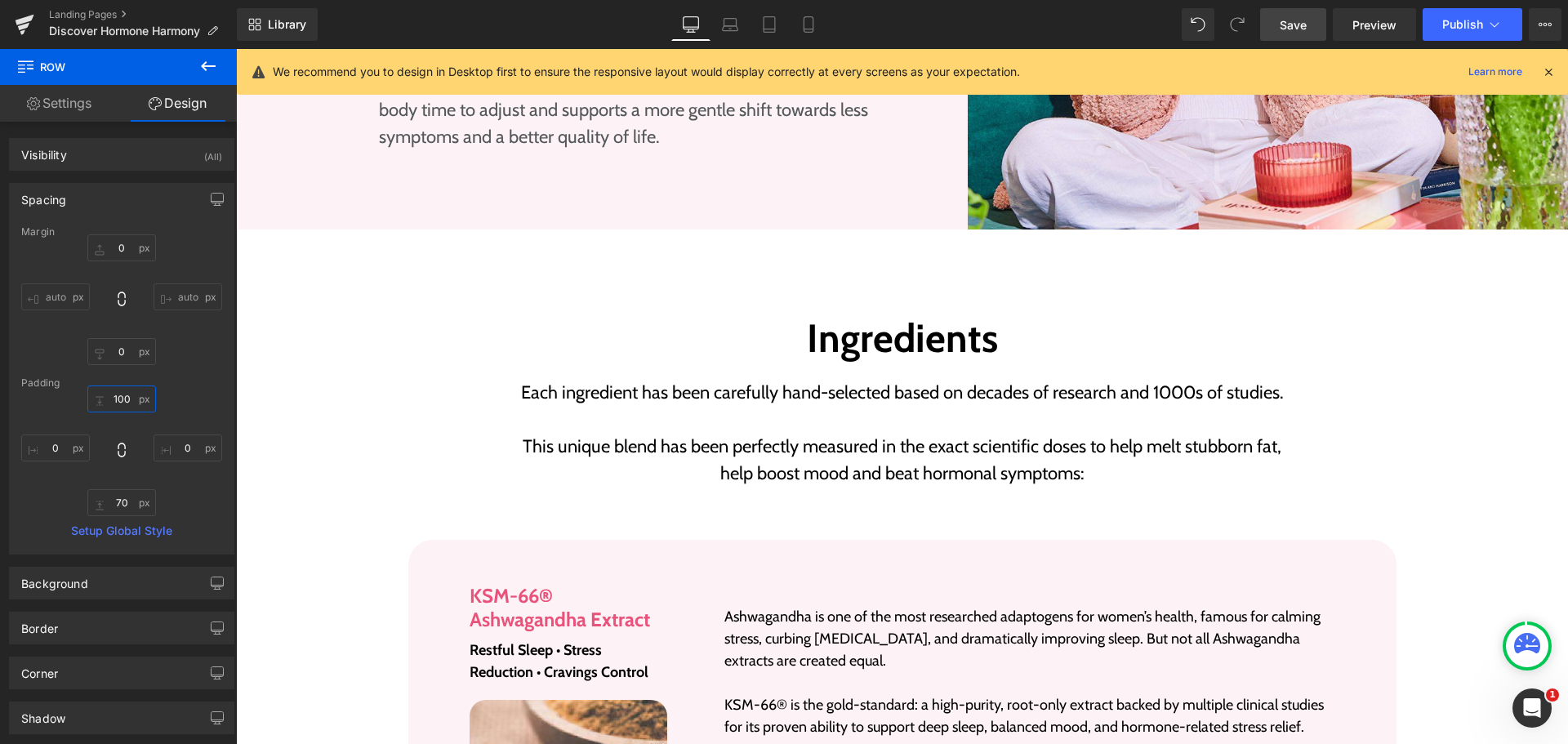
type input "100"
click at [1302, 19] on span "Save" at bounding box center [1293, 24] width 27 height 17
click at [1030, 32] on div "Library Desktop Desktop Laptop Tablet Mobile Save Preview Publish Scheduled Vie…" at bounding box center [903, 24] width 1331 height 33
click at [1057, 71] on div "We recommend you to design in Desktop first to ensure the responsive layout wou…" at bounding box center [907, 72] width 1269 height 19
click at [1549, 74] on icon at bounding box center [1548, 72] width 15 height 15
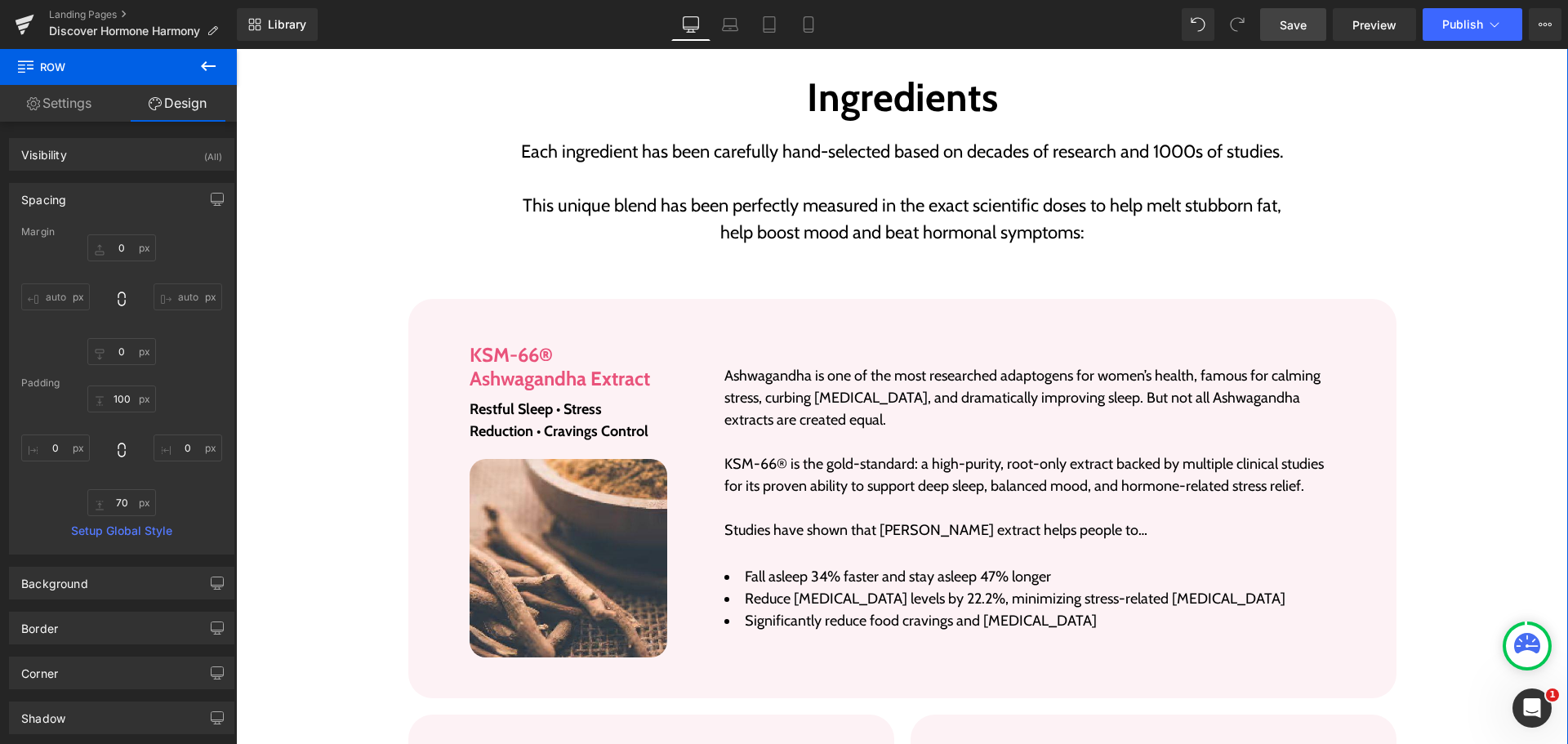
scroll to position [2722, 0]
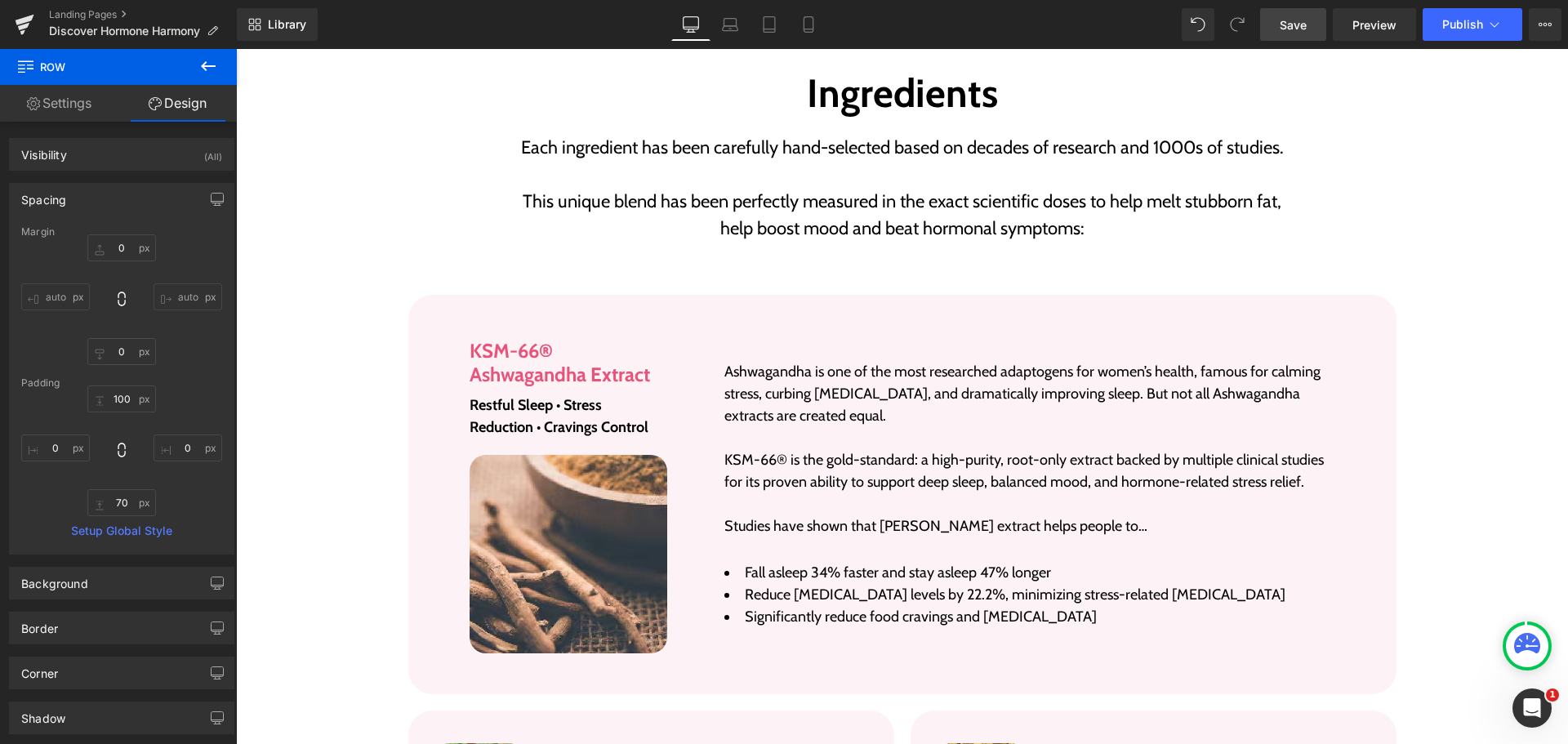
click at [365, 19] on div "Library Desktop Desktop Laptop Tablet Mobile Save Preview Publish Scheduled Vie…" at bounding box center [903, 24] width 1331 height 33
click at [913, 12] on div "Library Desktop Desktop Laptop Tablet Mobile Save Preview Publish Scheduled Vie…" at bounding box center [903, 24] width 1331 height 33
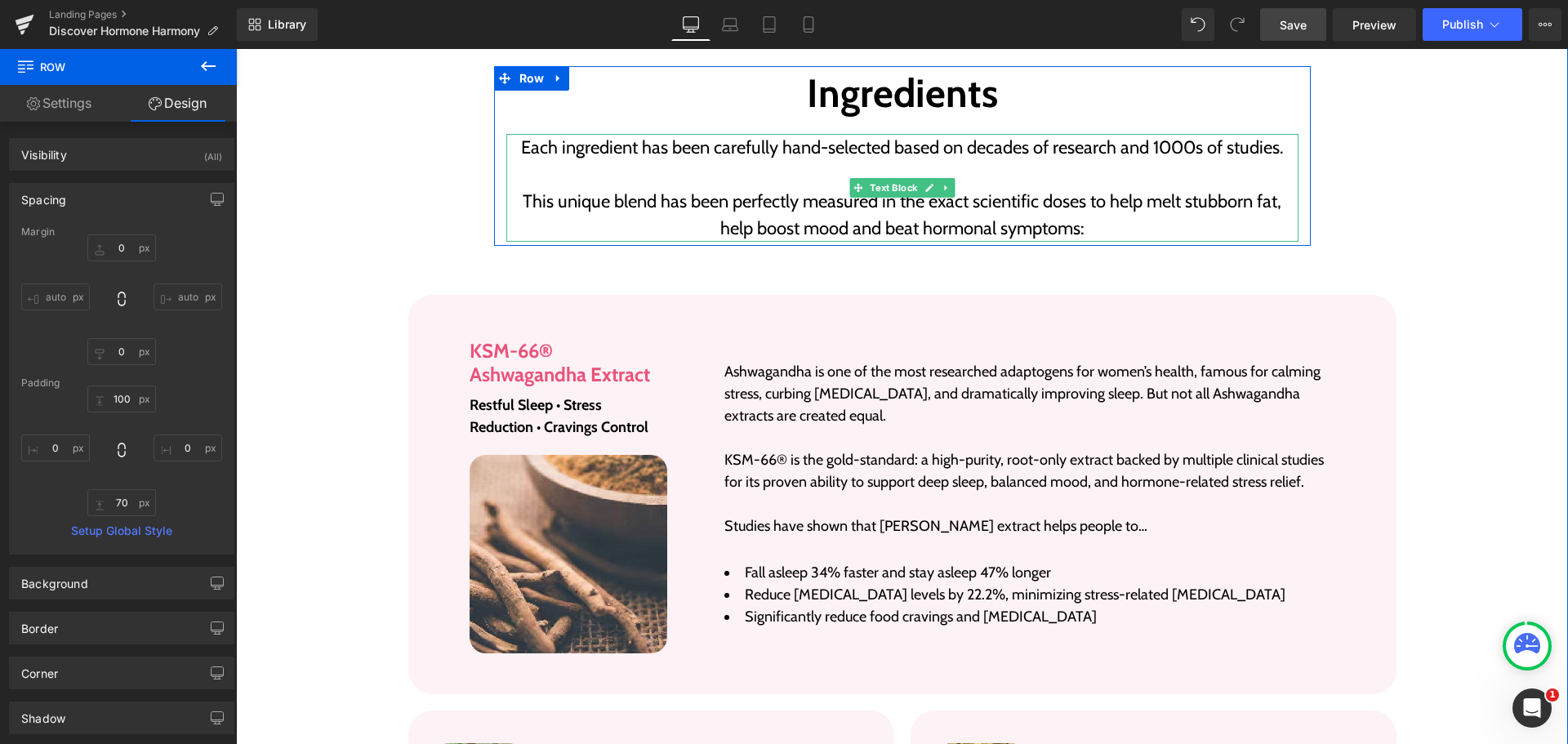
click at [1118, 196] on p "This unique blend has been perfectly measured in the exact scientific doses to …" at bounding box center [902, 214] width 792 height 54
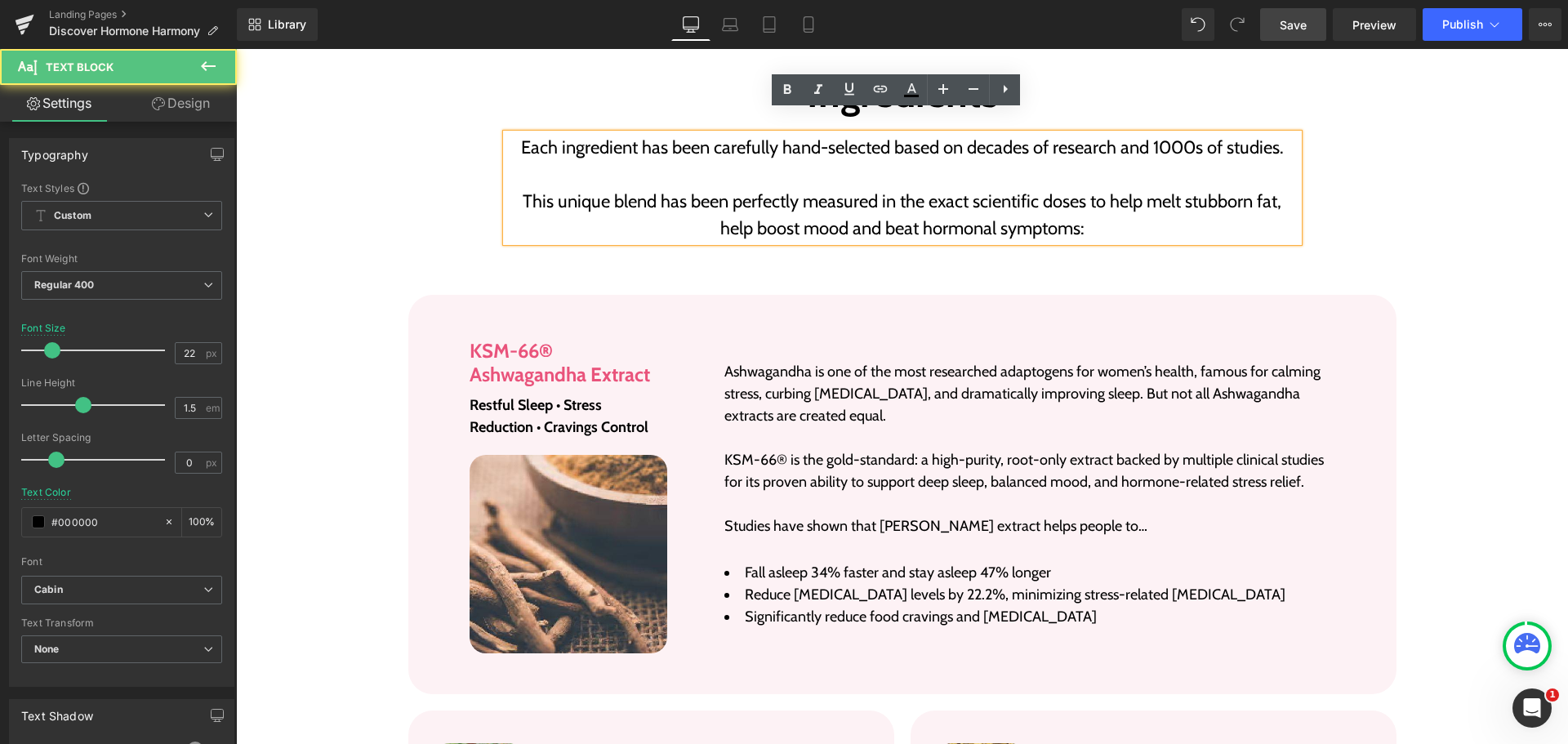
click at [1118, 196] on p "This unique blend has been perfectly measured in the exact scientific doses to …" at bounding box center [902, 214] width 792 height 54
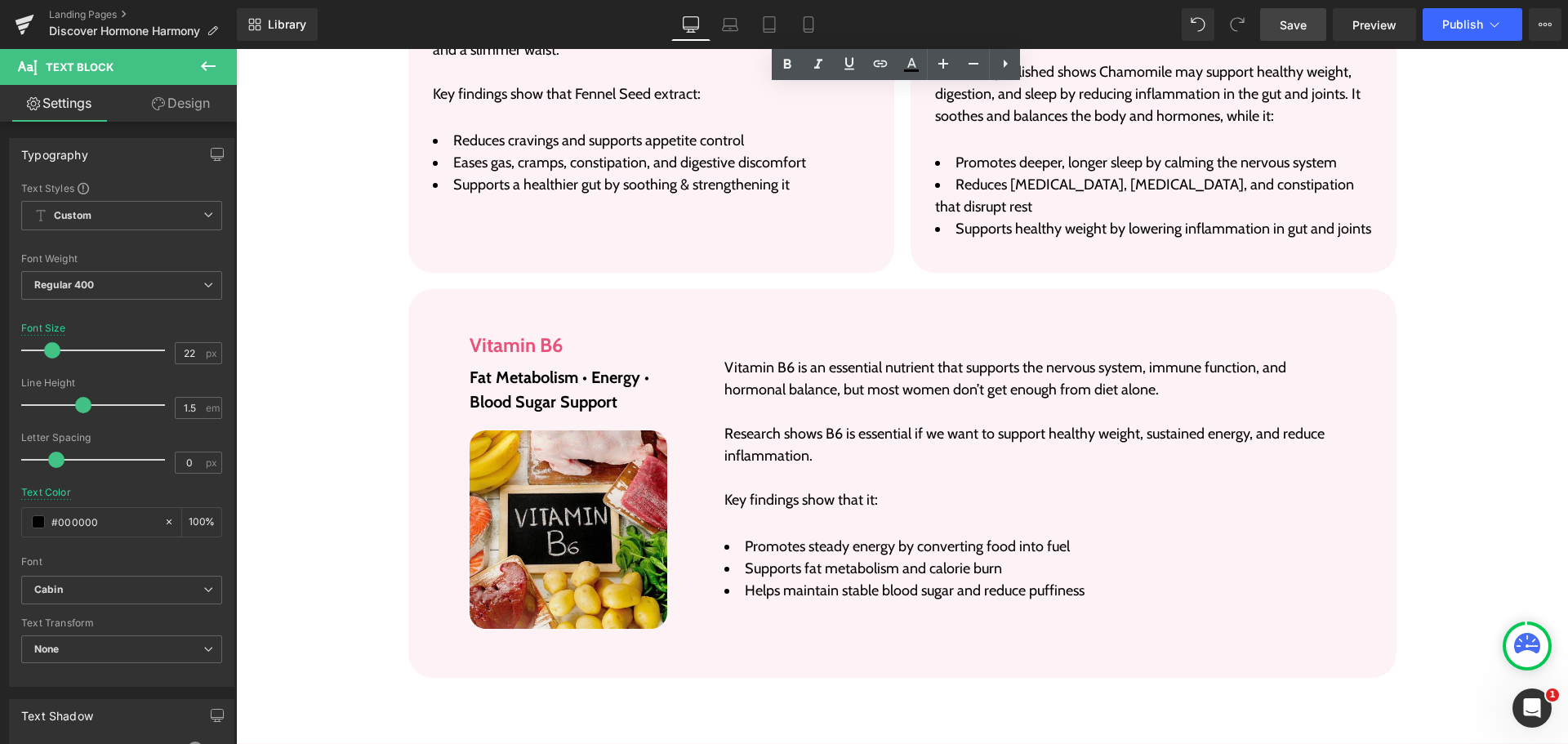
scroll to position [5742, 0]
